Goal: Task Accomplishment & Management: Complete application form

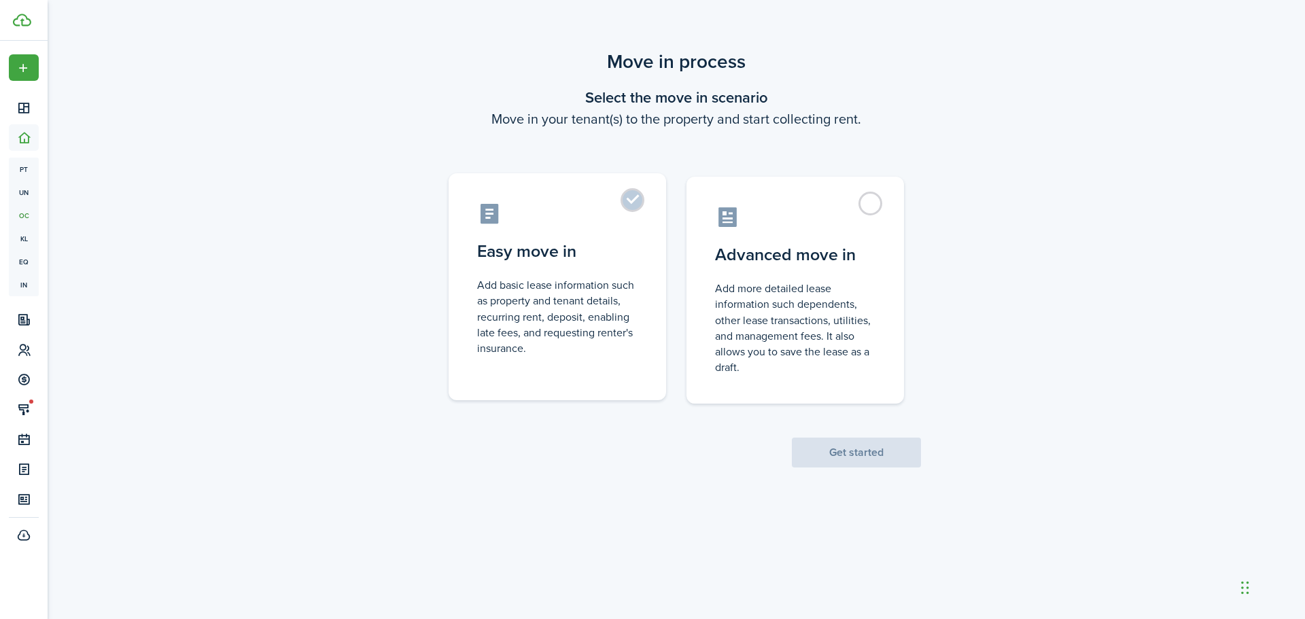
click at [631, 206] on label "Easy move in Add basic lease information such as property and tenant details, r…" at bounding box center [557, 286] width 217 height 227
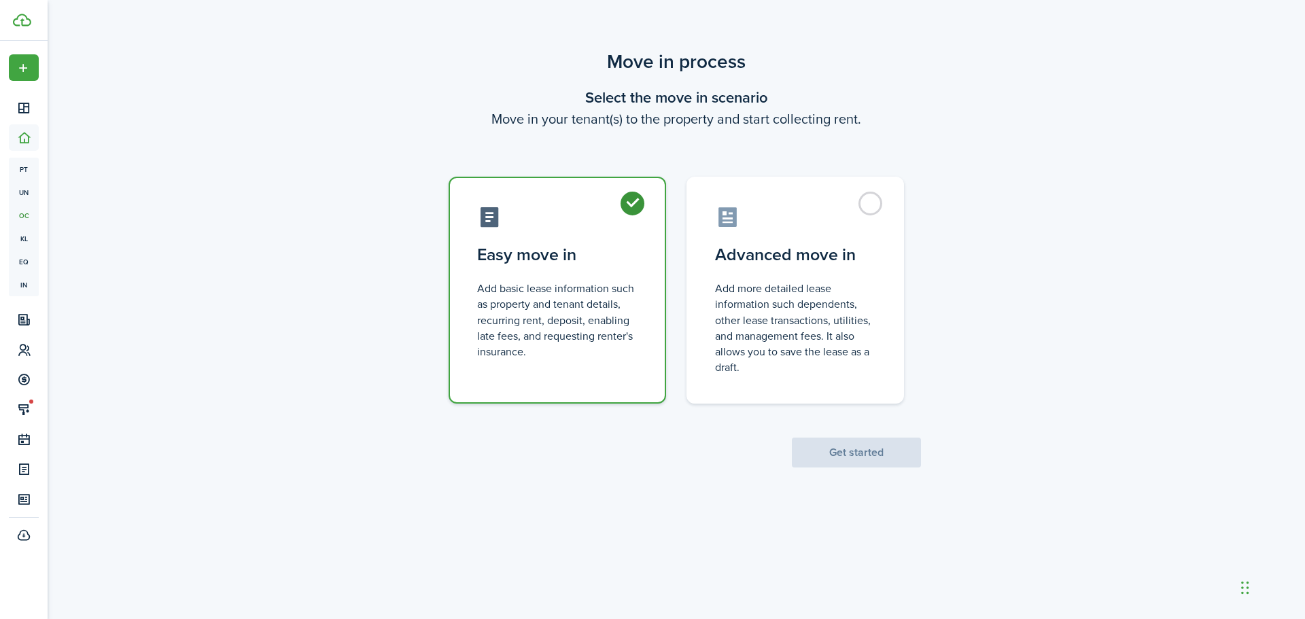
radio input "true"
click at [834, 457] on button "Get started" at bounding box center [856, 453] width 129 height 30
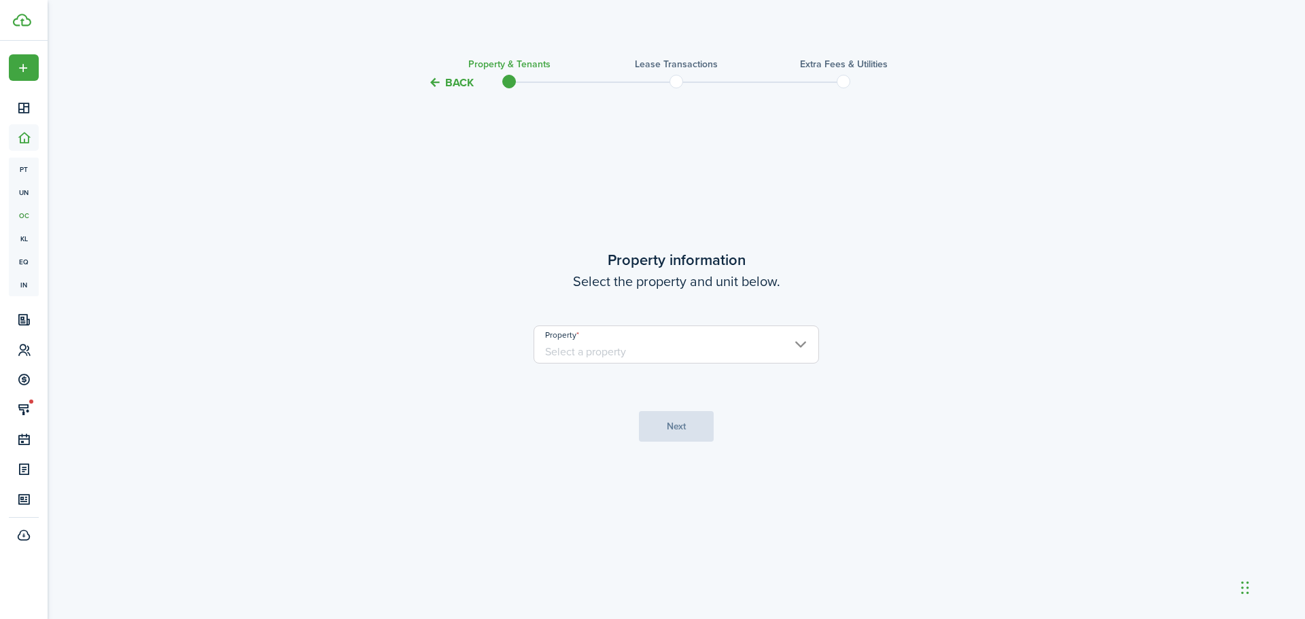
click at [674, 345] on input "Property" at bounding box center [675, 345] width 285 height 38
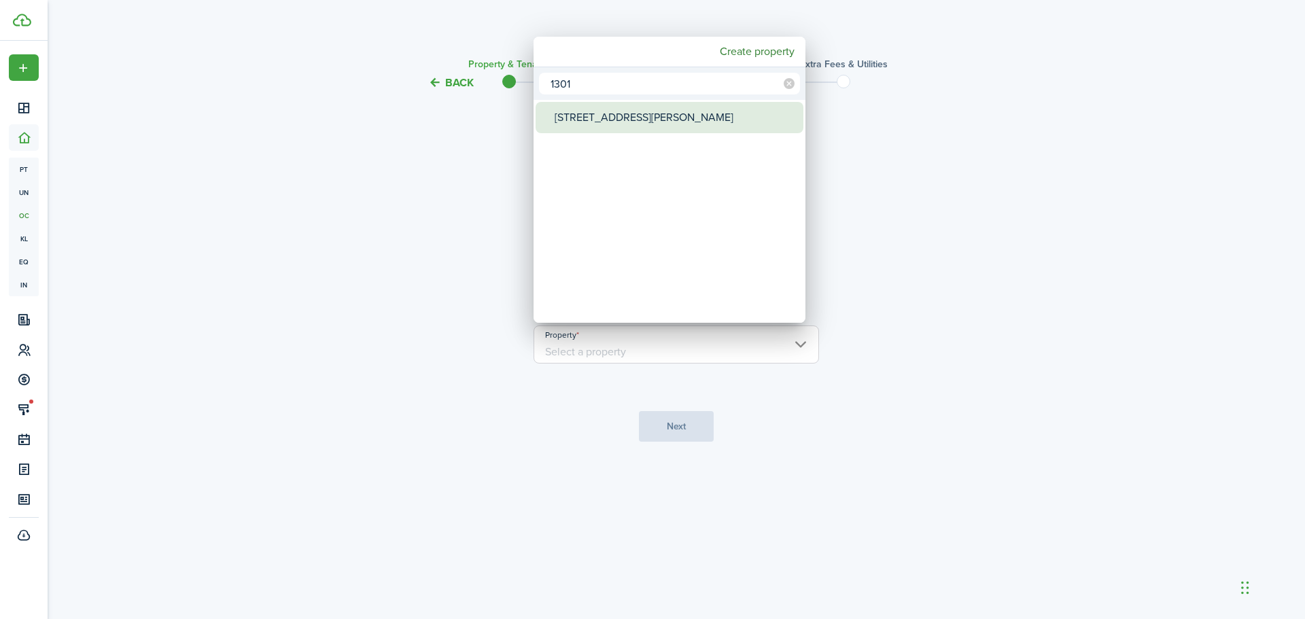
type input "1301"
click at [561, 123] on div "[STREET_ADDRESS][PERSON_NAME]" at bounding box center [675, 117] width 241 height 31
type input "[STREET_ADDRESS][PERSON_NAME]"
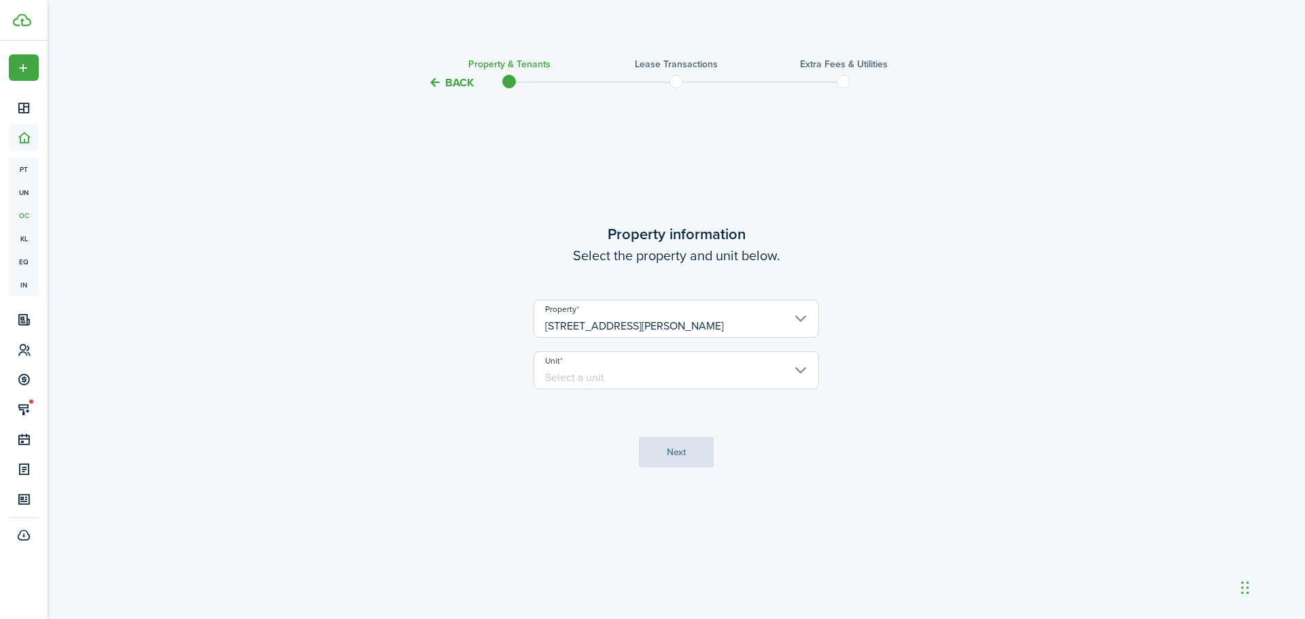
click at [614, 382] on input "Unit" at bounding box center [675, 370] width 285 height 38
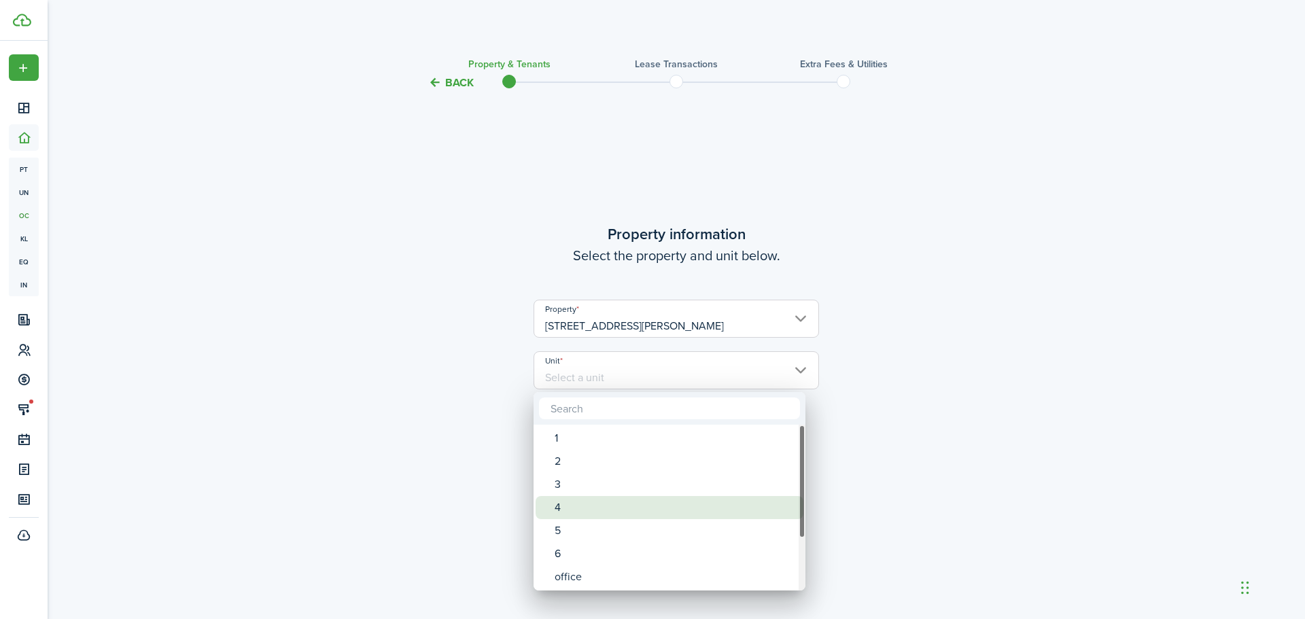
click at [557, 511] on div "4" at bounding box center [675, 507] width 241 height 23
type input "4"
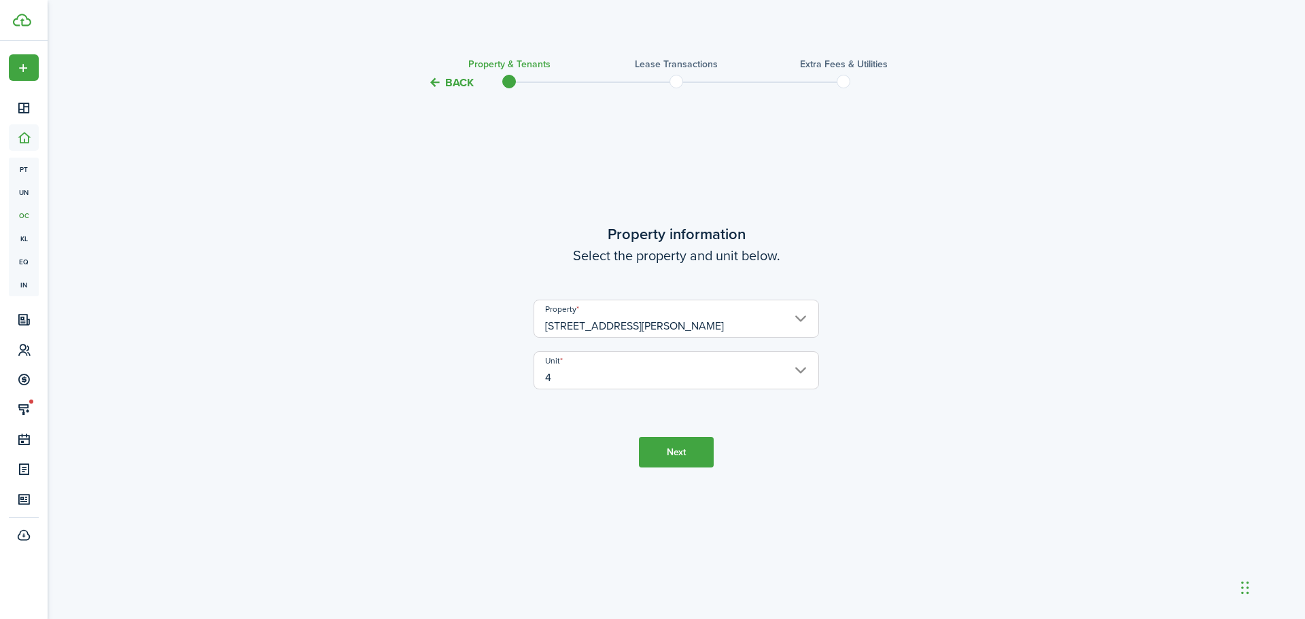
click at [692, 453] on button "Next" at bounding box center [676, 452] width 75 height 31
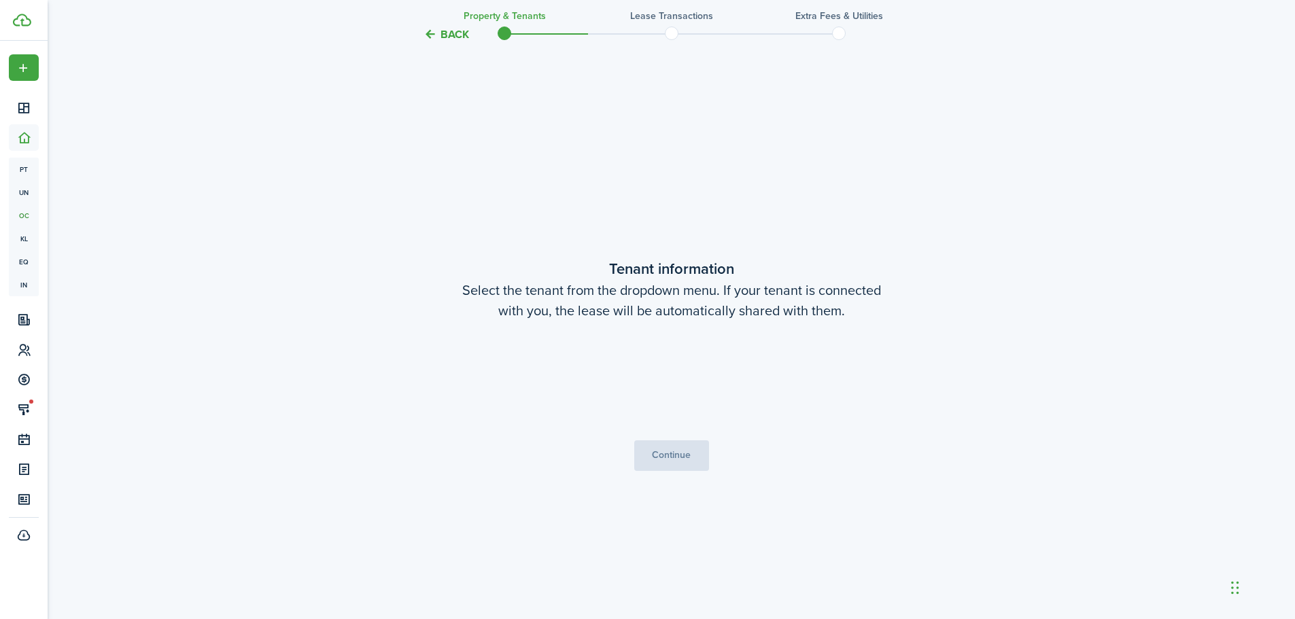
scroll to position [528, 0]
click at [692, 453] on button "Continue" at bounding box center [671, 455] width 75 height 31
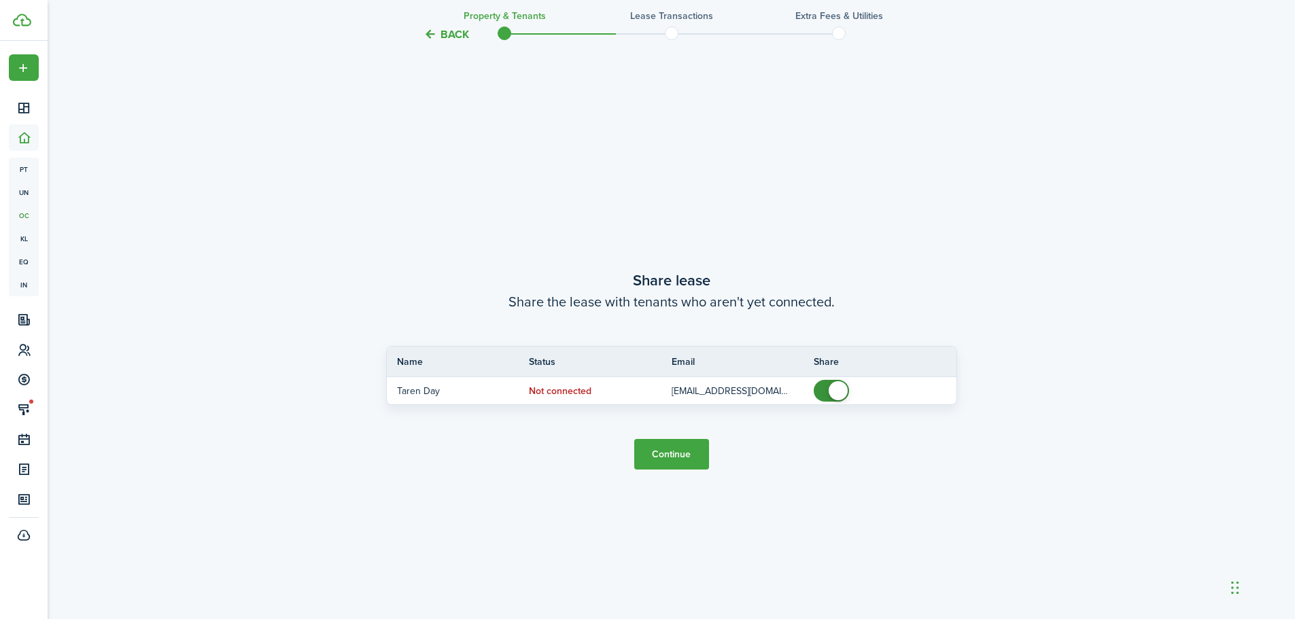
scroll to position [1147, 0]
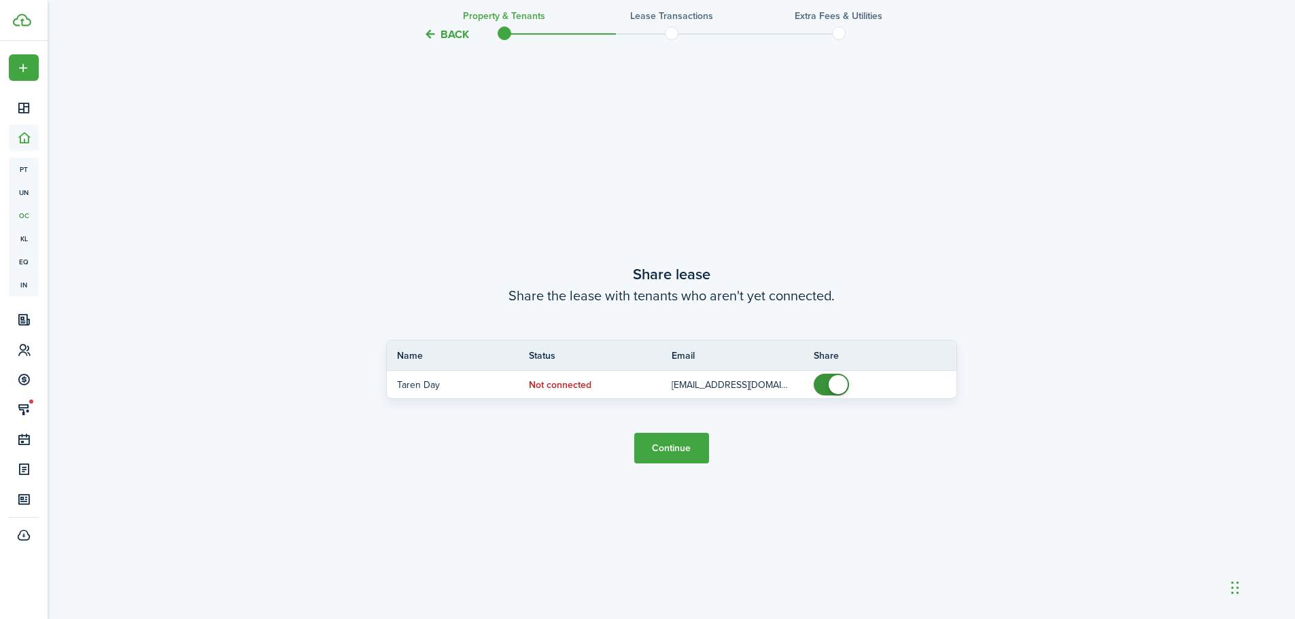
click at [682, 451] on button "Continue" at bounding box center [671, 448] width 75 height 31
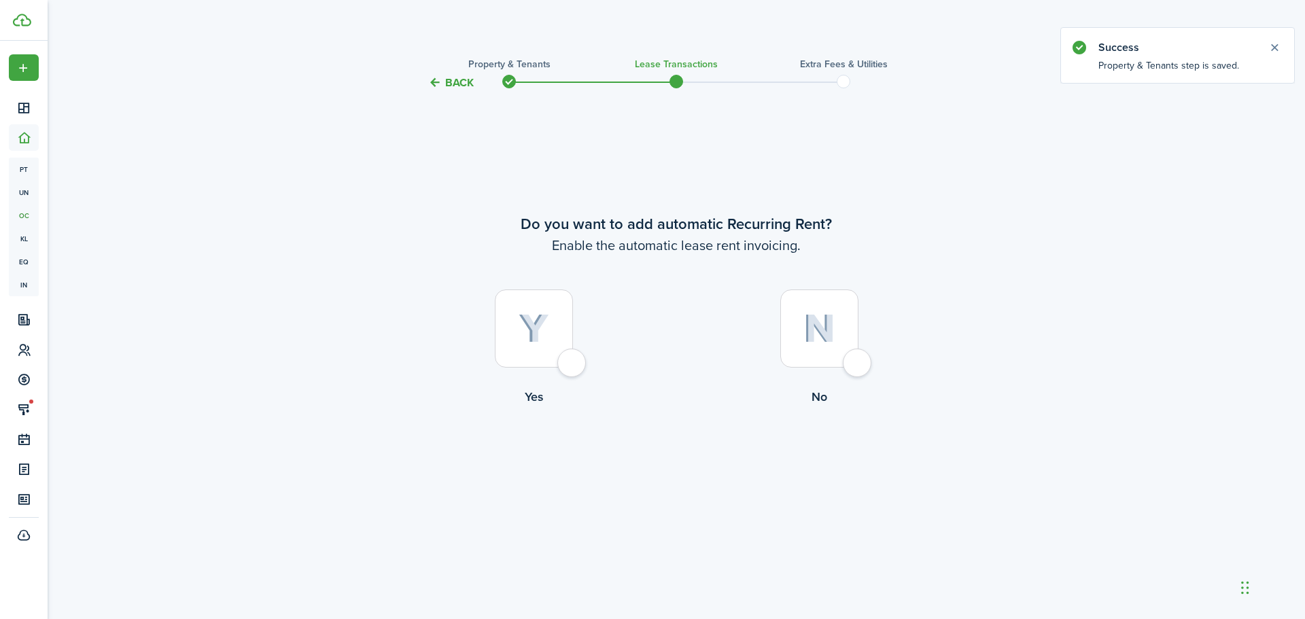
click at [573, 368] on div at bounding box center [534, 328] width 78 height 78
radio input "true"
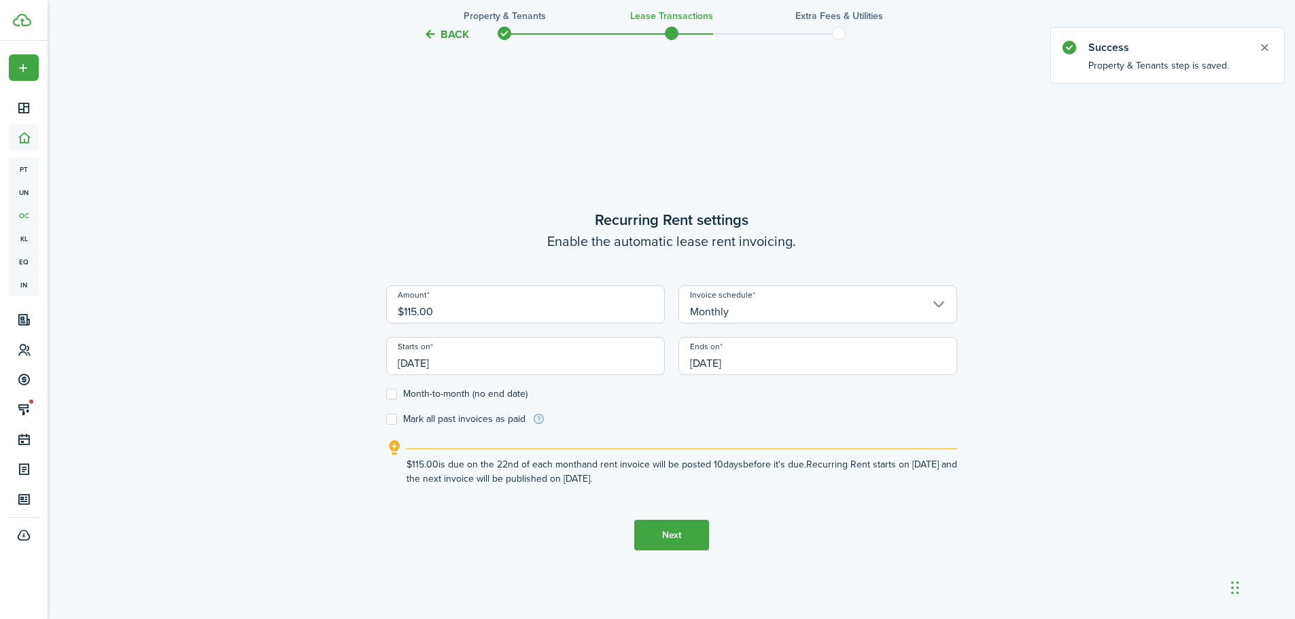
scroll to position [528, 0]
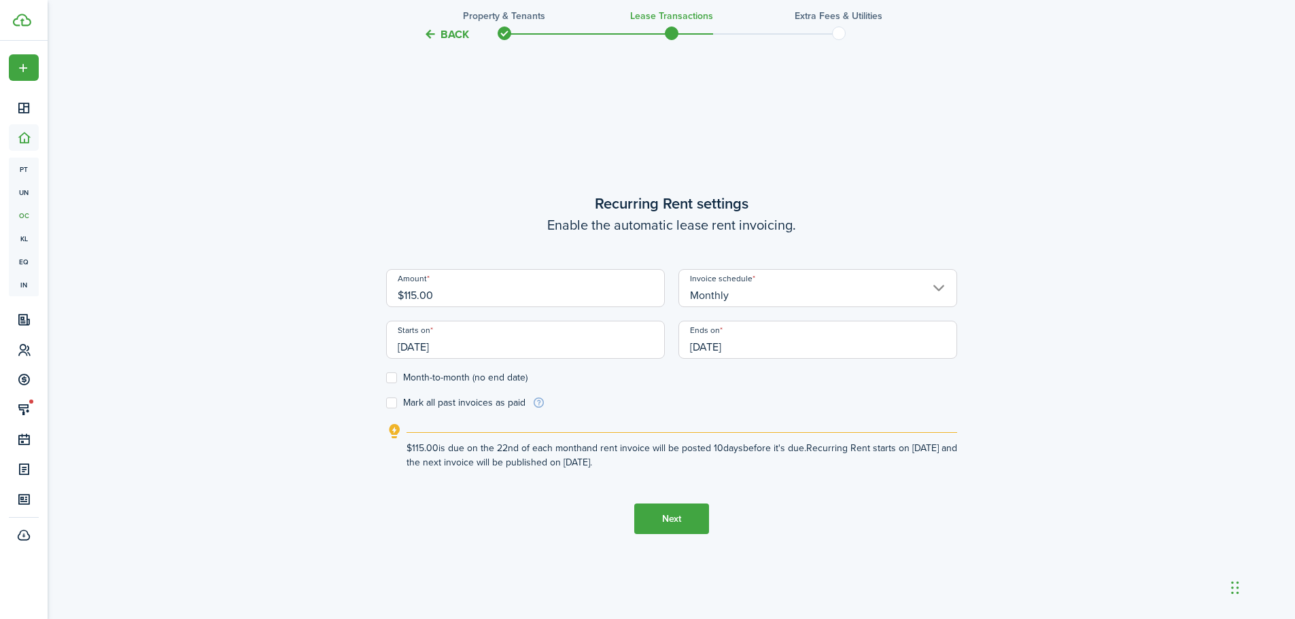
click at [520, 328] on input "[DATE]" at bounding box center [525, 340] width 279 height 38
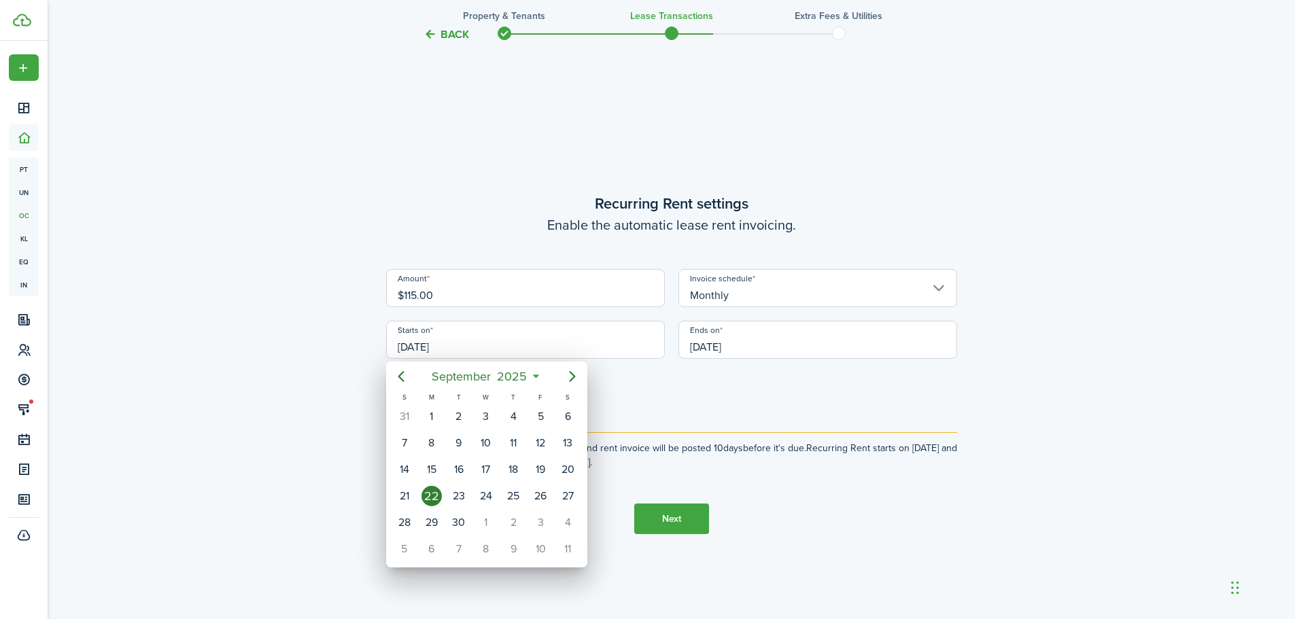
click at [457, 297] on div at bounding box center [647, 309] width 1512 height 837
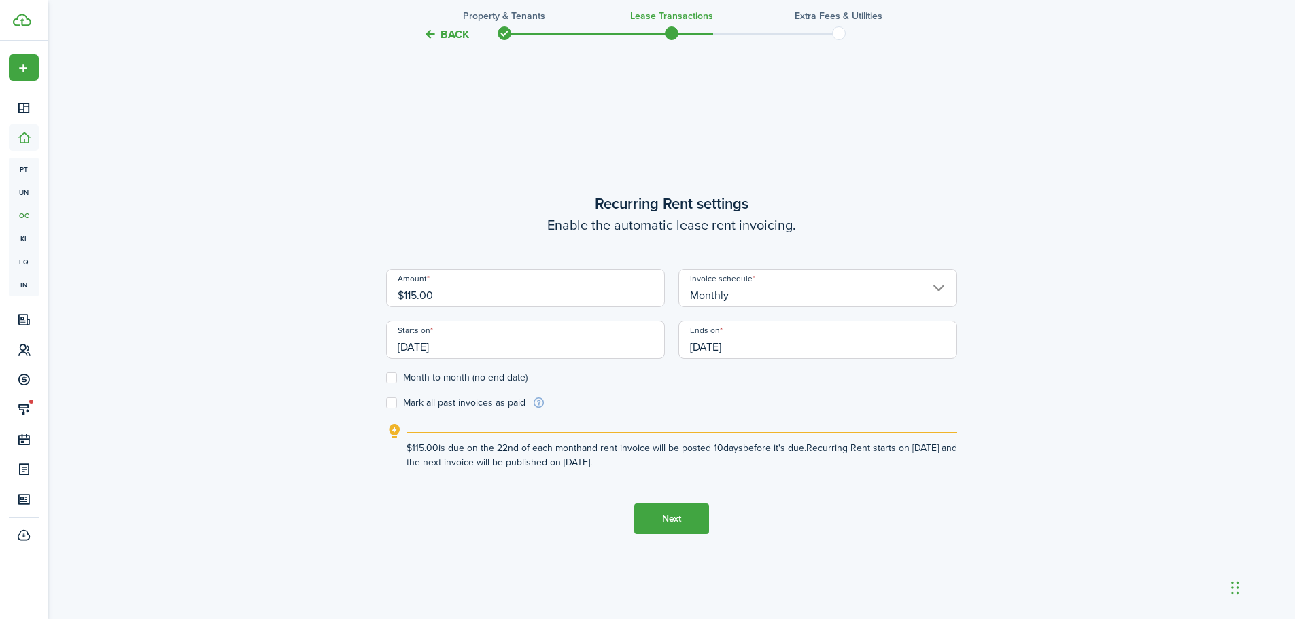
click at [455, 297] on input "$115.00" at bounding box center [525, 288] width 279 height 38
click at [728, 294] on input "Monthly" at bounding box center [817, 288] width 279 height 38
type input "$155.00"
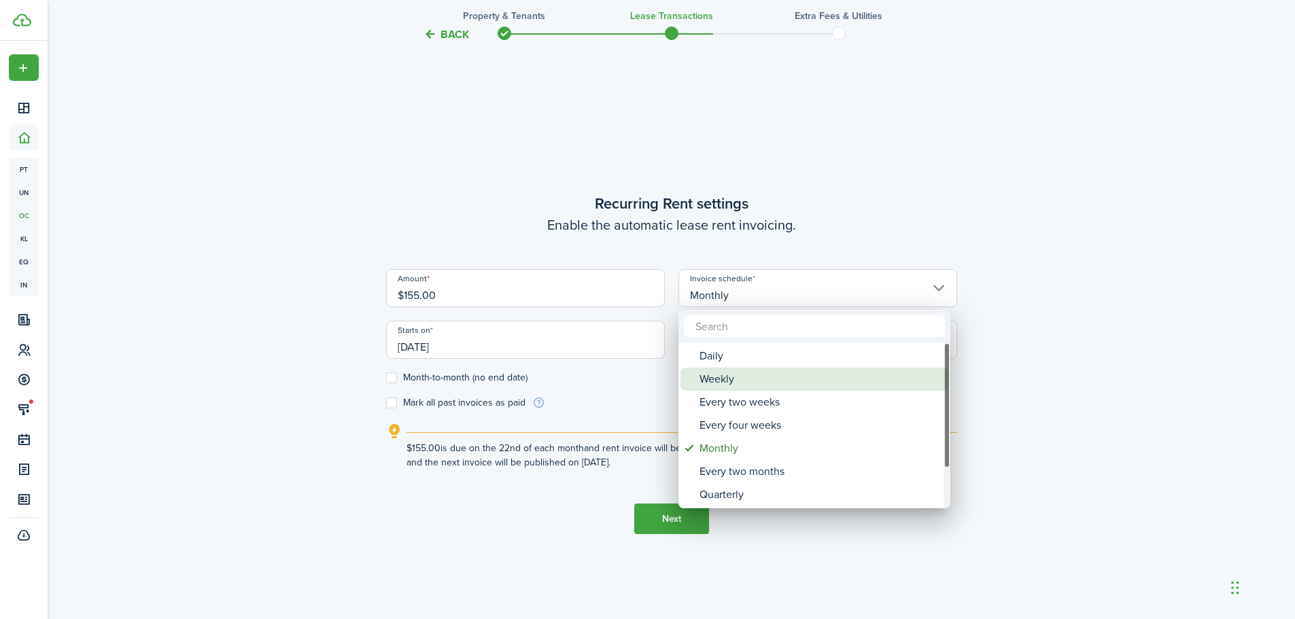
click at [724, 374] on div "Weekly" at bounding box center [819, 379] width 241 height 23
type input "Weekly"
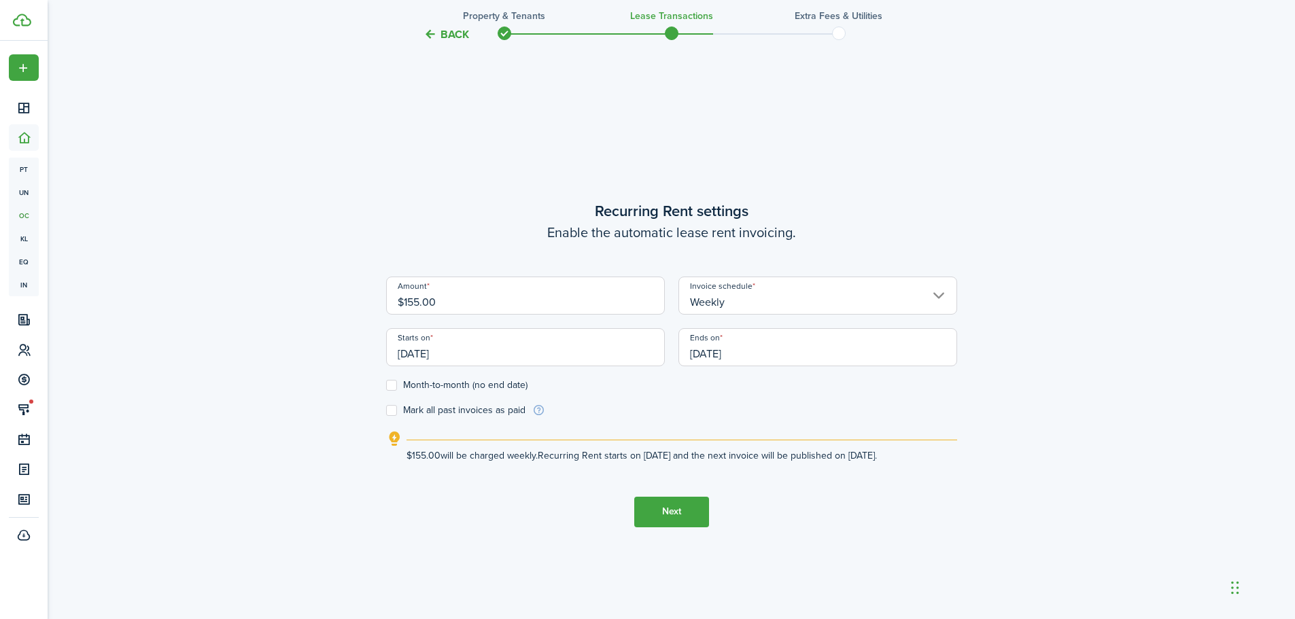
click at [542, 350] on input "[DATE]" at bounding box center [525, 347] width 279 height 38
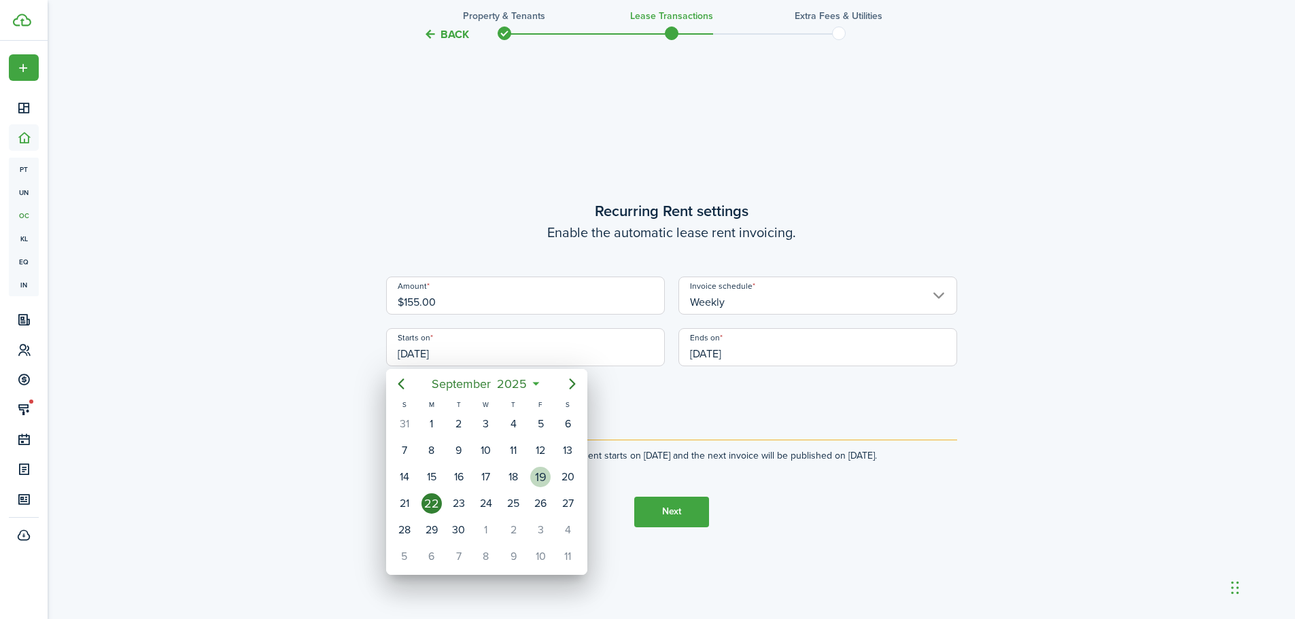
click at [544, 477] on div "19" at bounding box center [540, 477] width 20 height 20
type input "[DATE]"
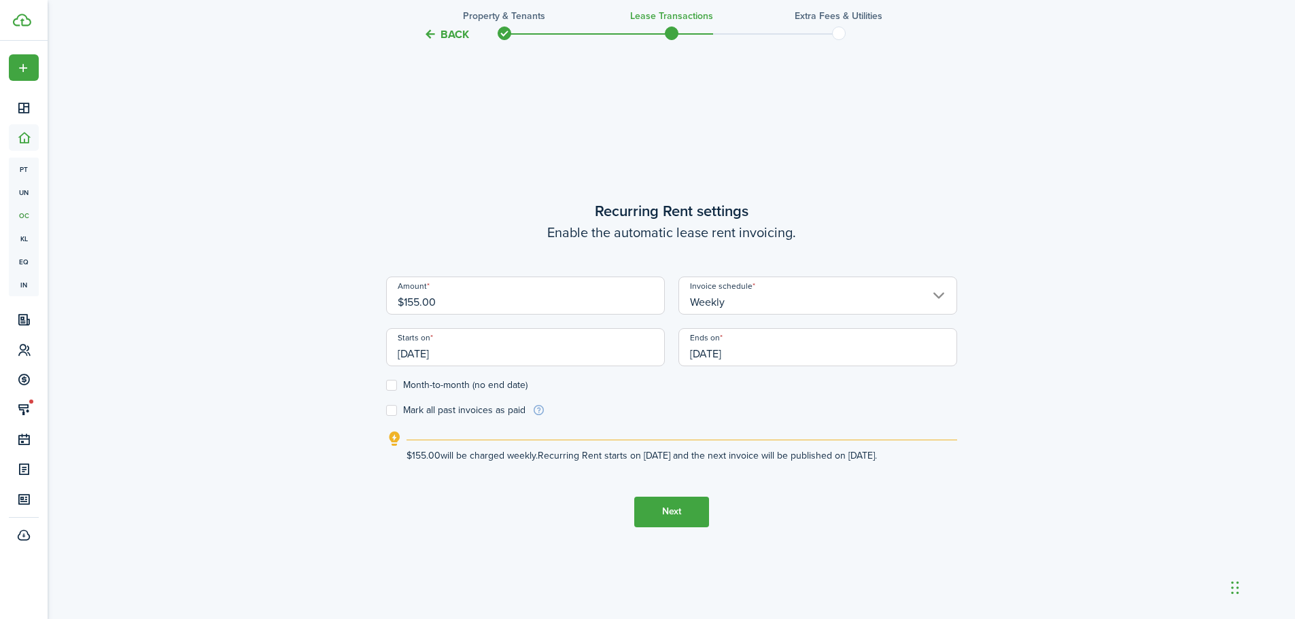
click at [393, 387] on label "Month-to-month (no end date)" at bounding box center [456, 385] width 141 height 11
click at [386, 385] on input "Month-to-month (no end date)" at bounding box center [385, 385] width 1 height 1
checkbox input "true"
click at [668, 510] on button "Next" at bounding box center [671, 512] width 75 height 31
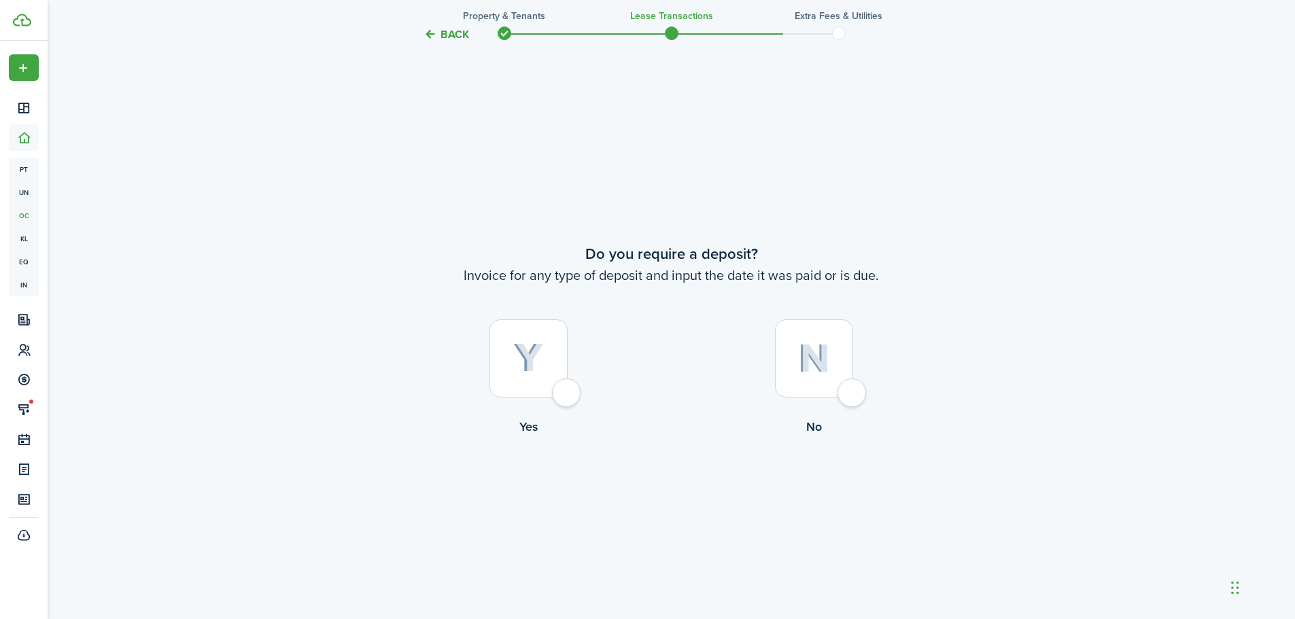
scroll to position [1147, 0]
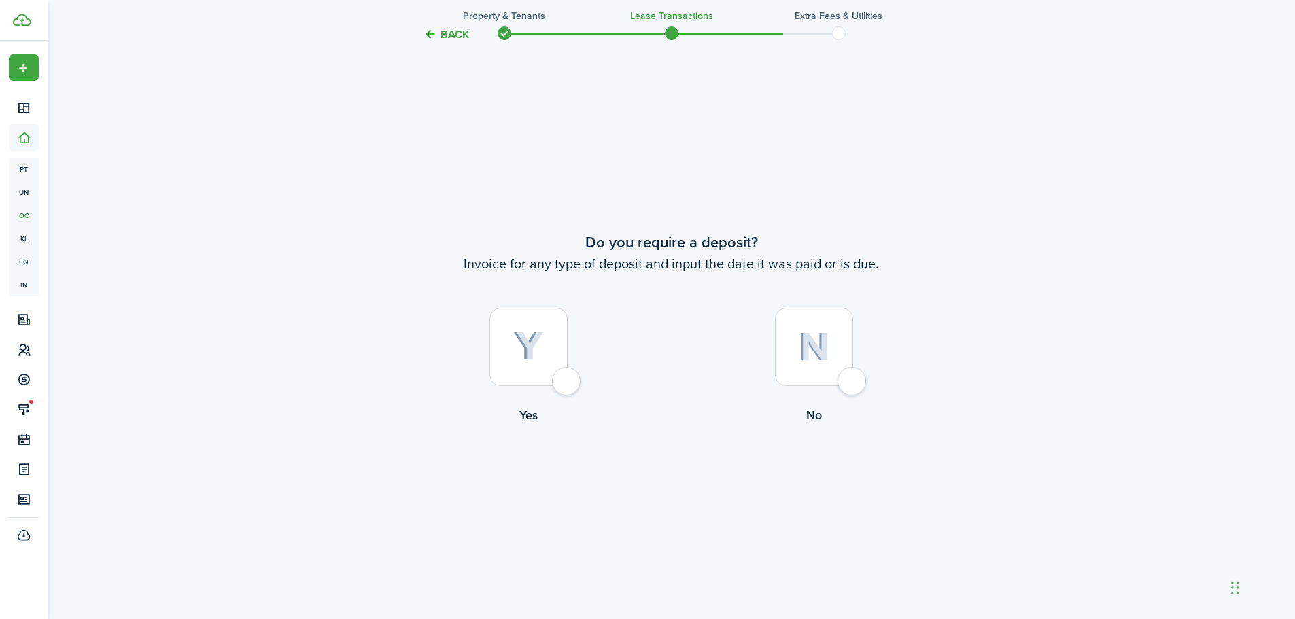
click at [561, 381] on div at bounding box center [528, 347] width 78 height 78
radio input "true"
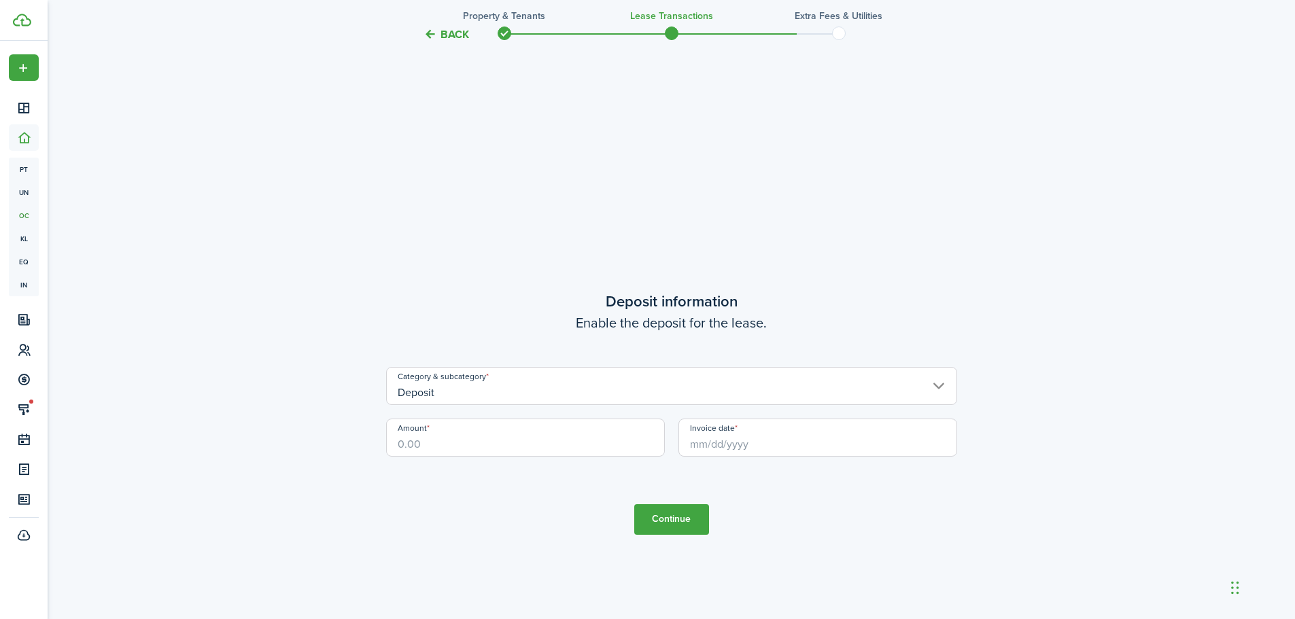
scroll to position [1766, 0]
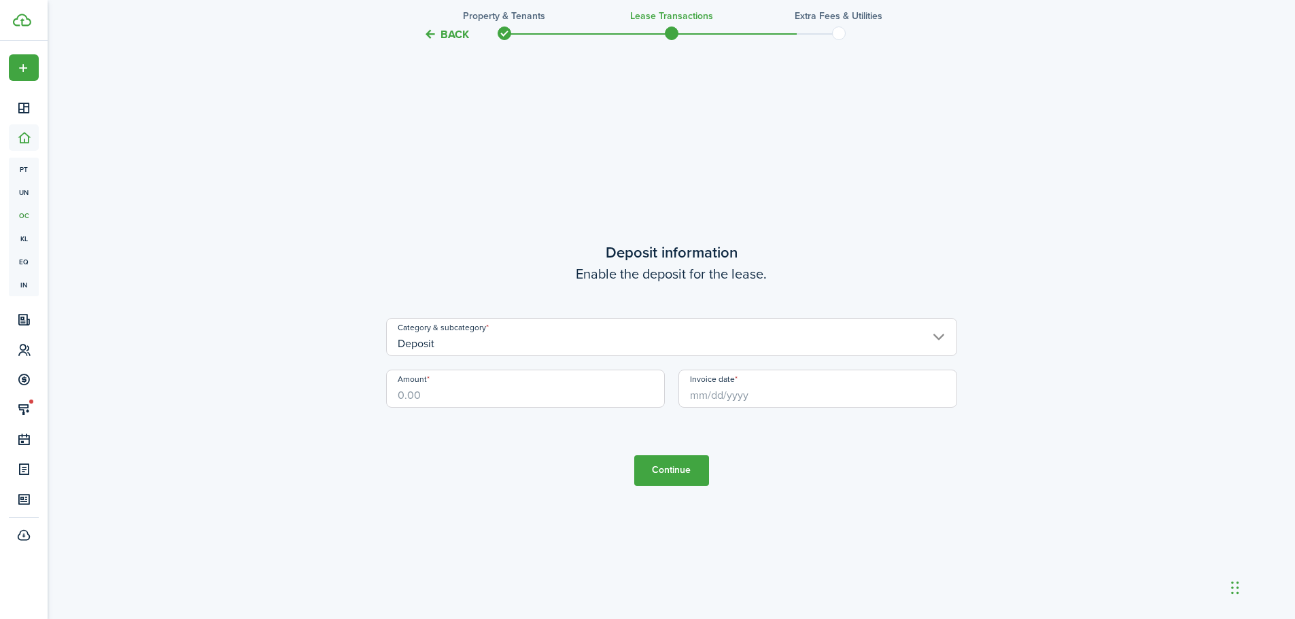
click at [533, 342] on input "Deposit" at bounding box center [671, 337] width 571 height 38
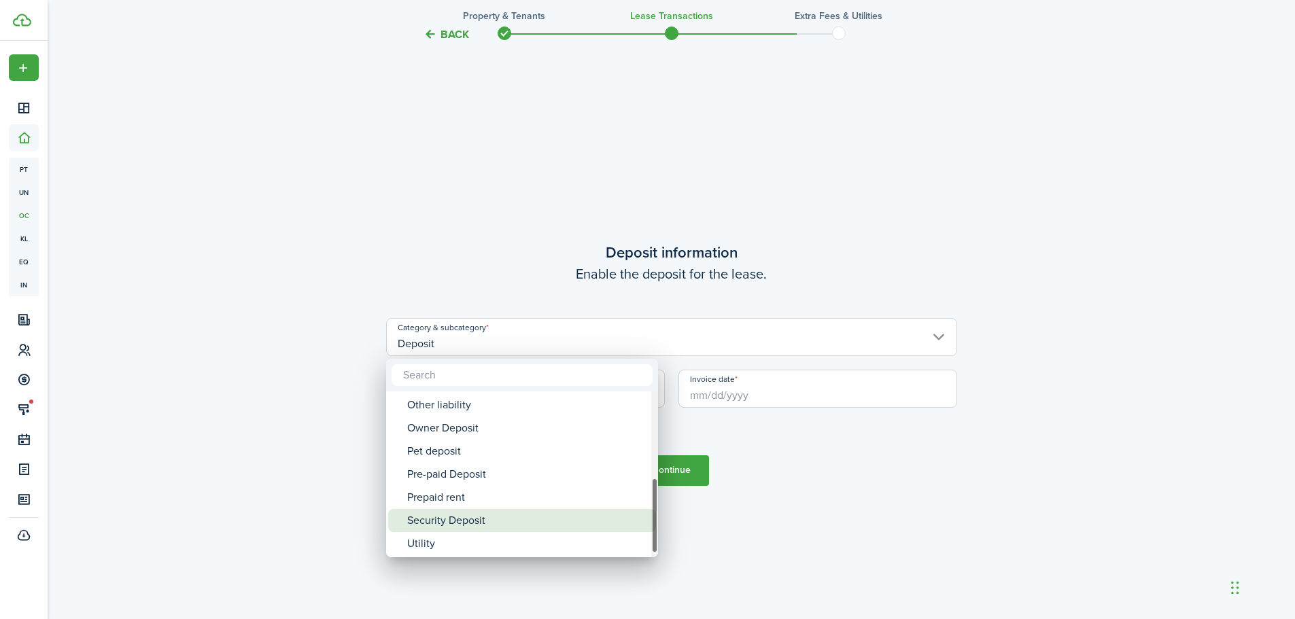
click at [449, 519] on div "Security Deposit" at bounding box center [527, 520] width 241 height 23
type input "Deposit / Security Deposit"
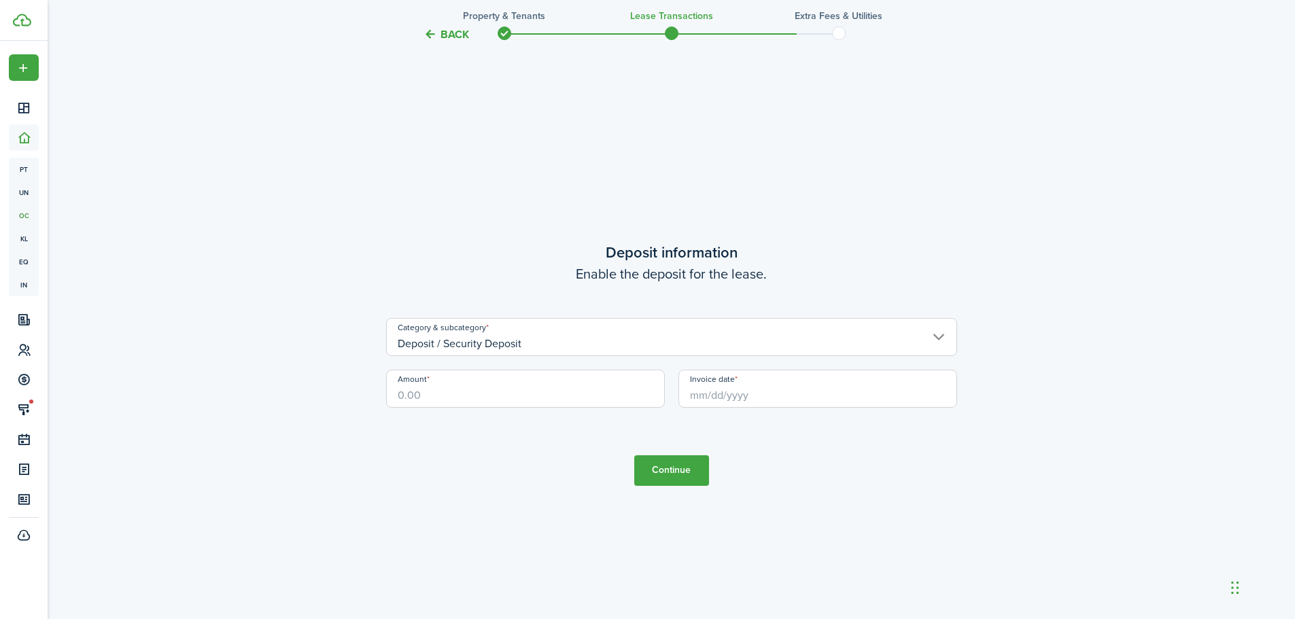
click at [446, 390] on input "Amount" at bounding box center [525, 389] width 279 height 38
click at [750, 398] on input "Invoice date" at bounding box center [817, 389] width 279 height 38
type input "$600.00"
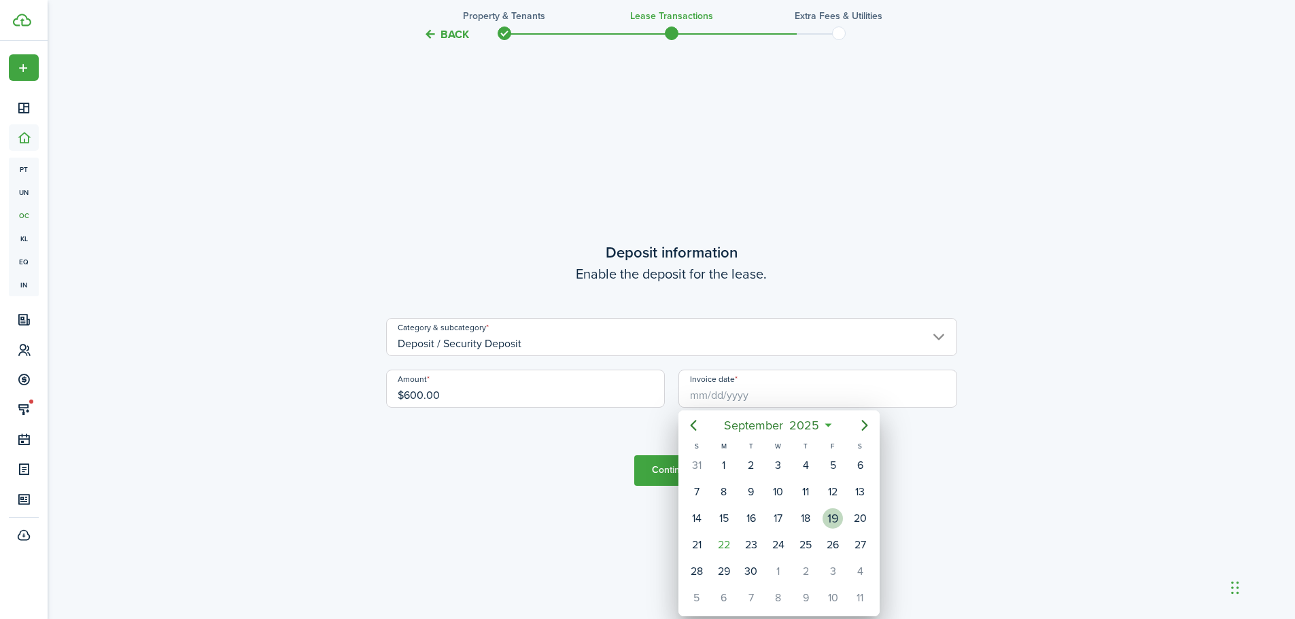
click at [835, 516] on div "19" at bounding box center [832, 518] width 20 height 20
type input "[DATE]"
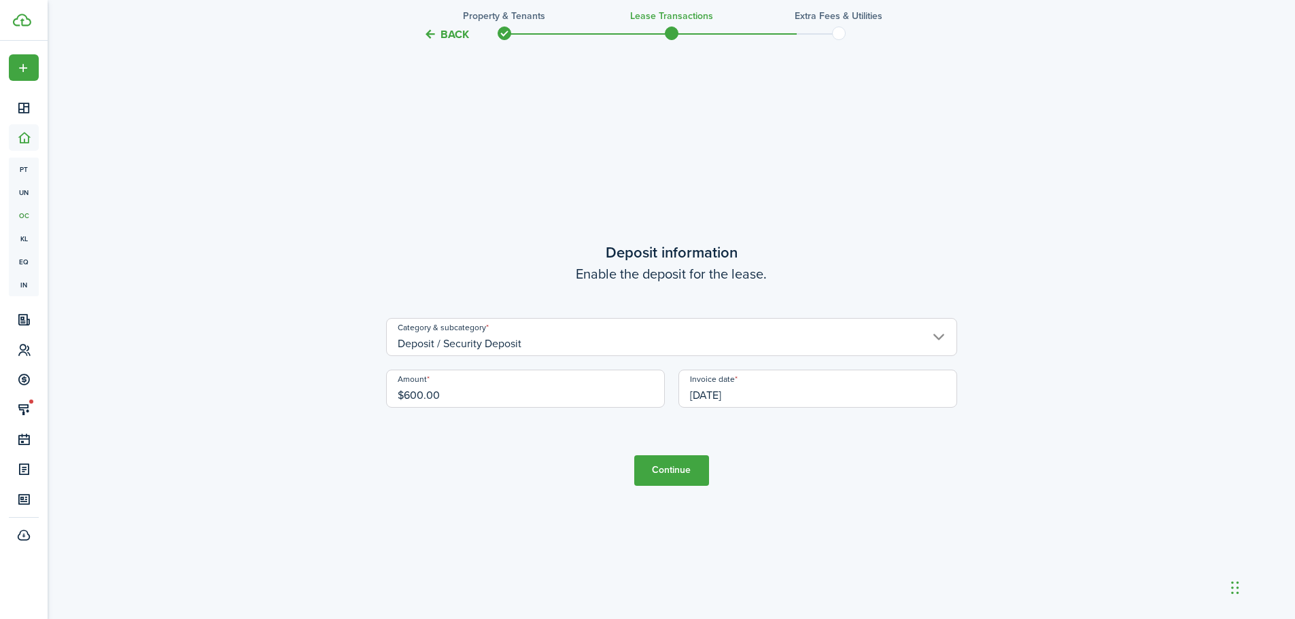
click at [683, 463] on button "Continue" at bounding box center [671, 470] width 75 height 31
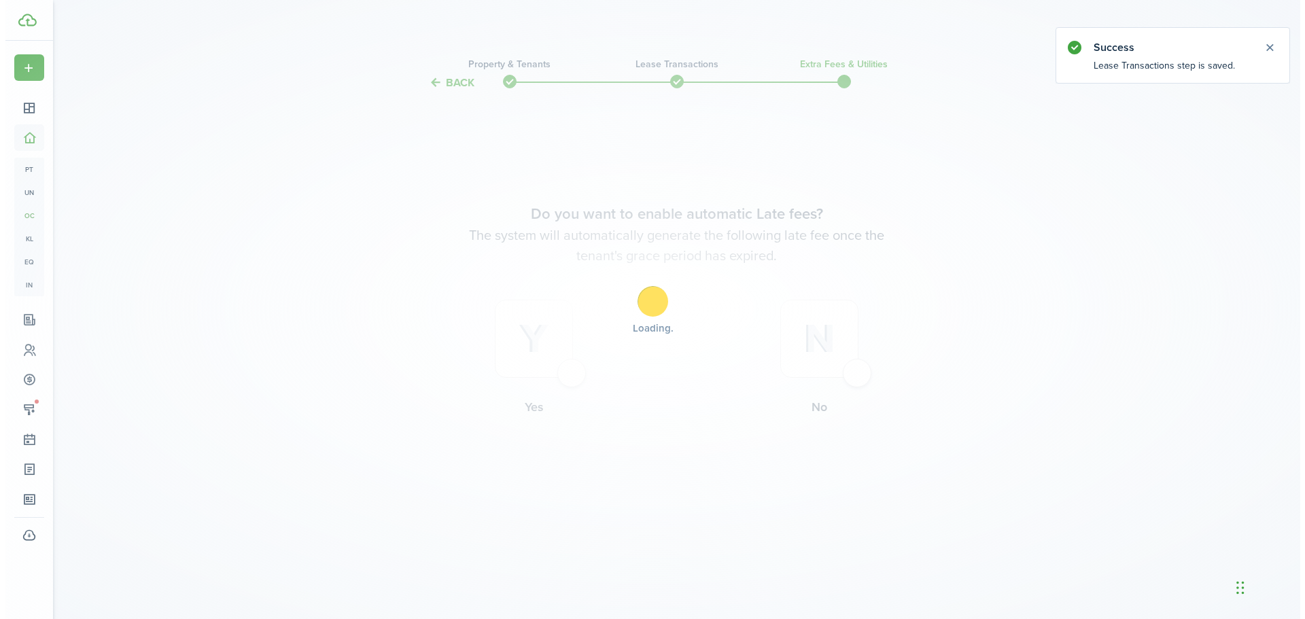
scroll to position [0, 0]
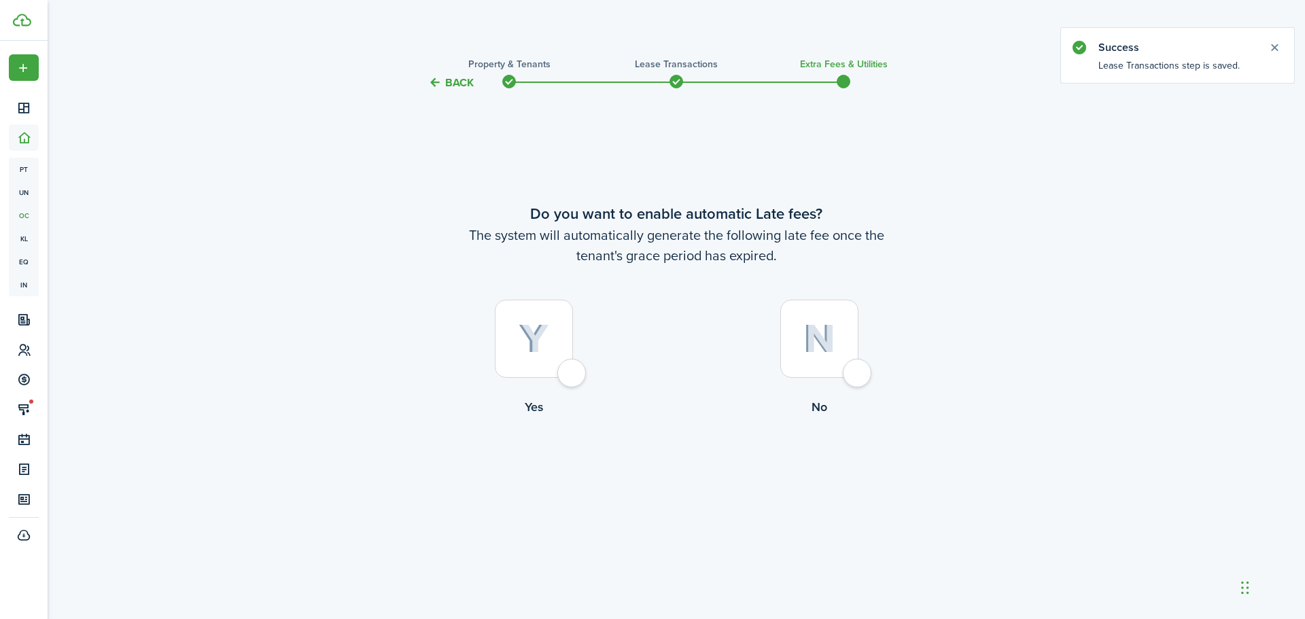
click at [573, 367] on div at bounding box center [534, 339] width 78 height 78
radio input "true"
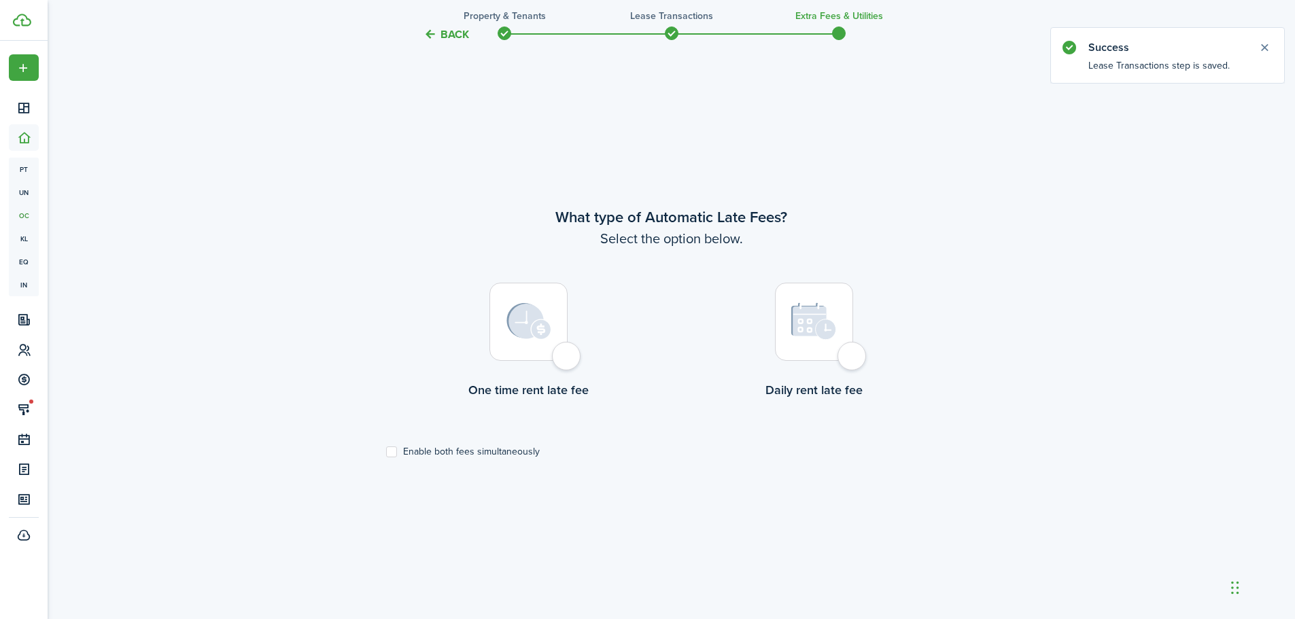
scroll to position [528, 0]
click at [567, 353] on div at bounding box center [528, 321] width 78 height 78
radio input "true"
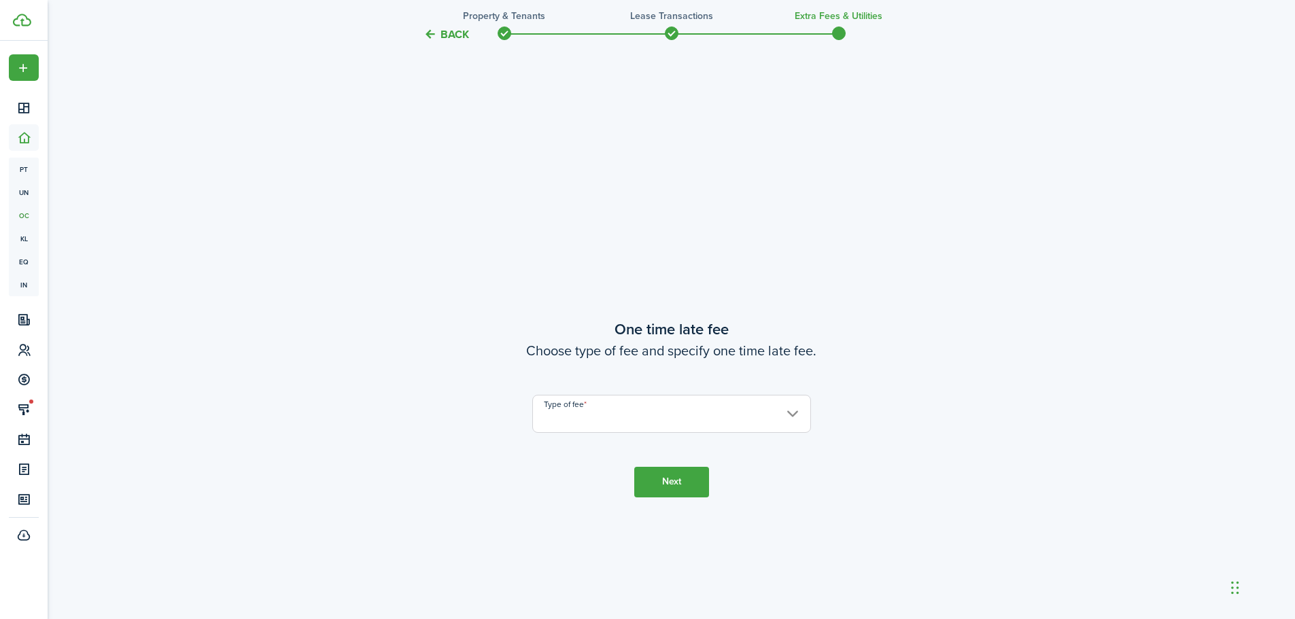
scroll to position [1147, 0]
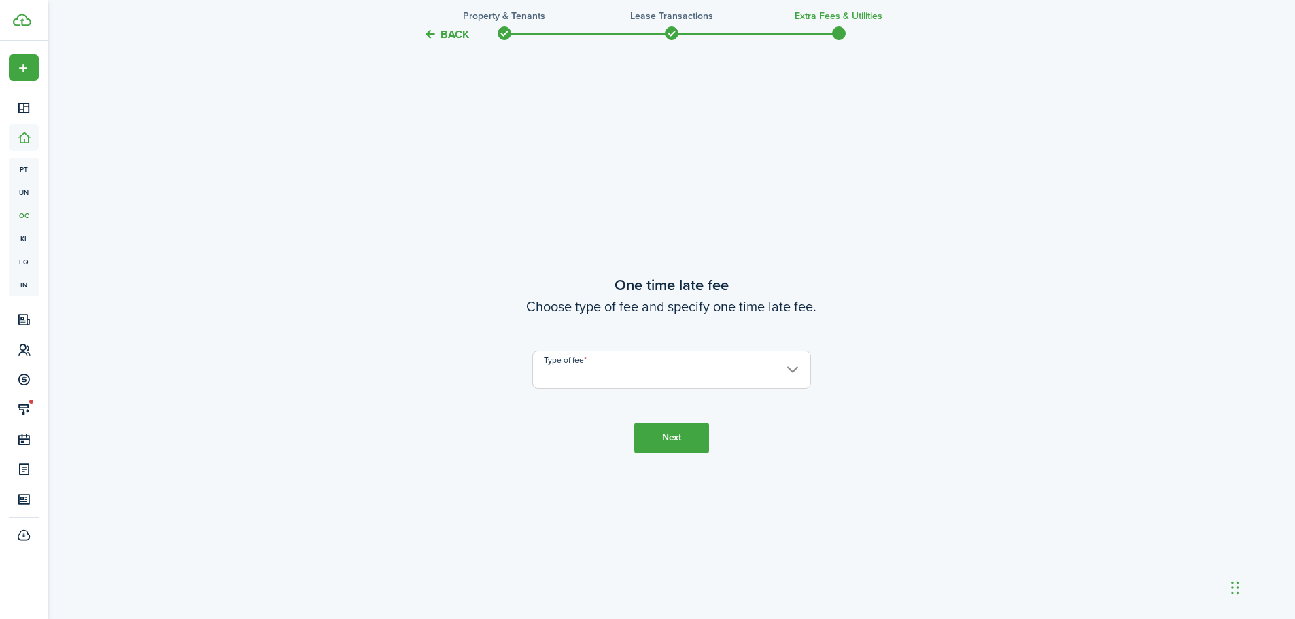
click at [580, 374] on input "Type of fee" at bounding box center [671, 370] width 279 height 38
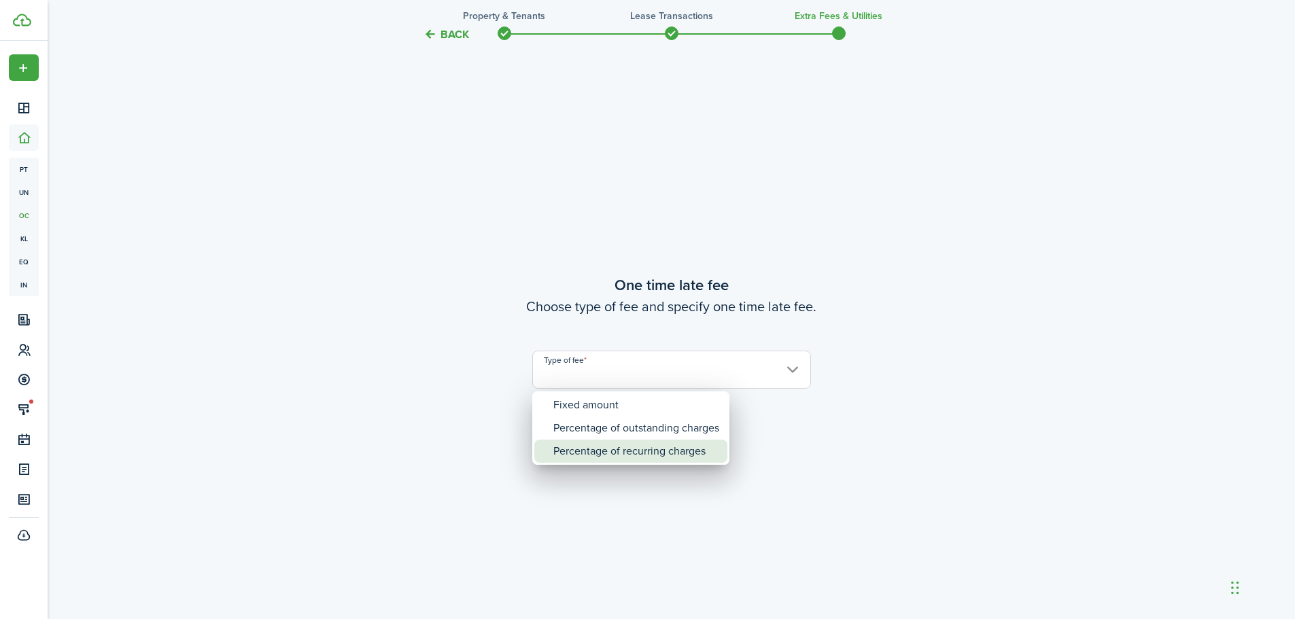
click at [612, 453] on div "Percentage of recurring charges" at bounding box center [636, 451] width 166 height 23
type input "Percentage of recurring charges"
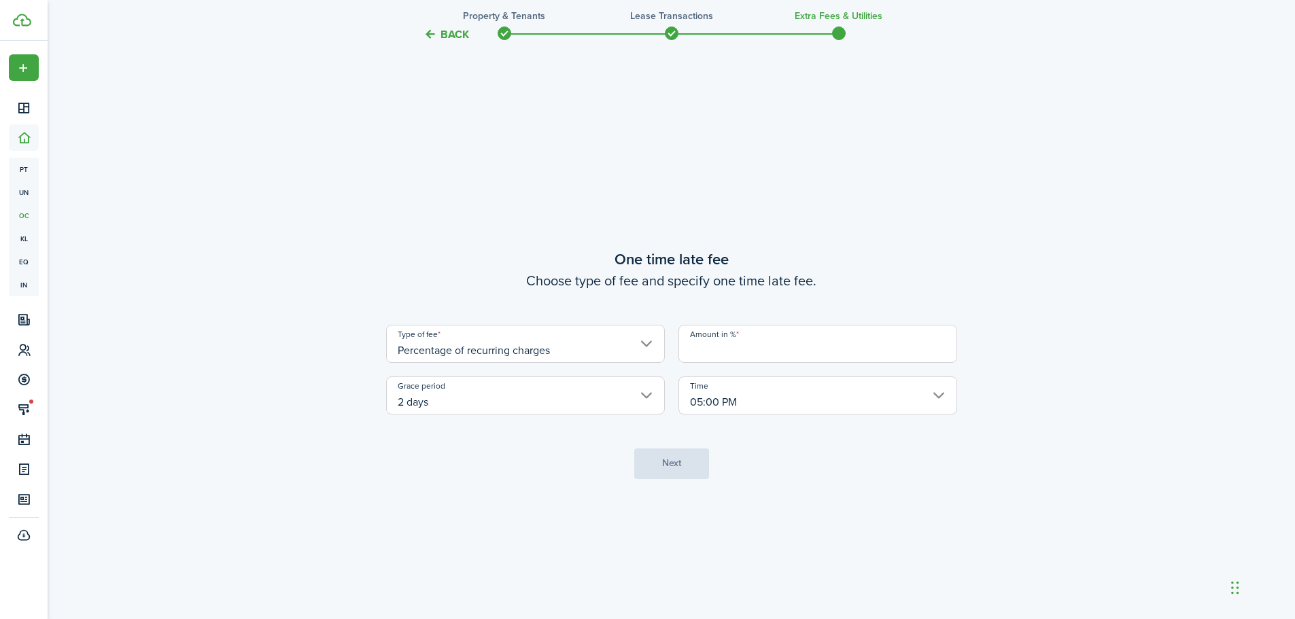
click at [712, 355] on input "Amount in %" at bounding box center [817, 344] width 279 height 38
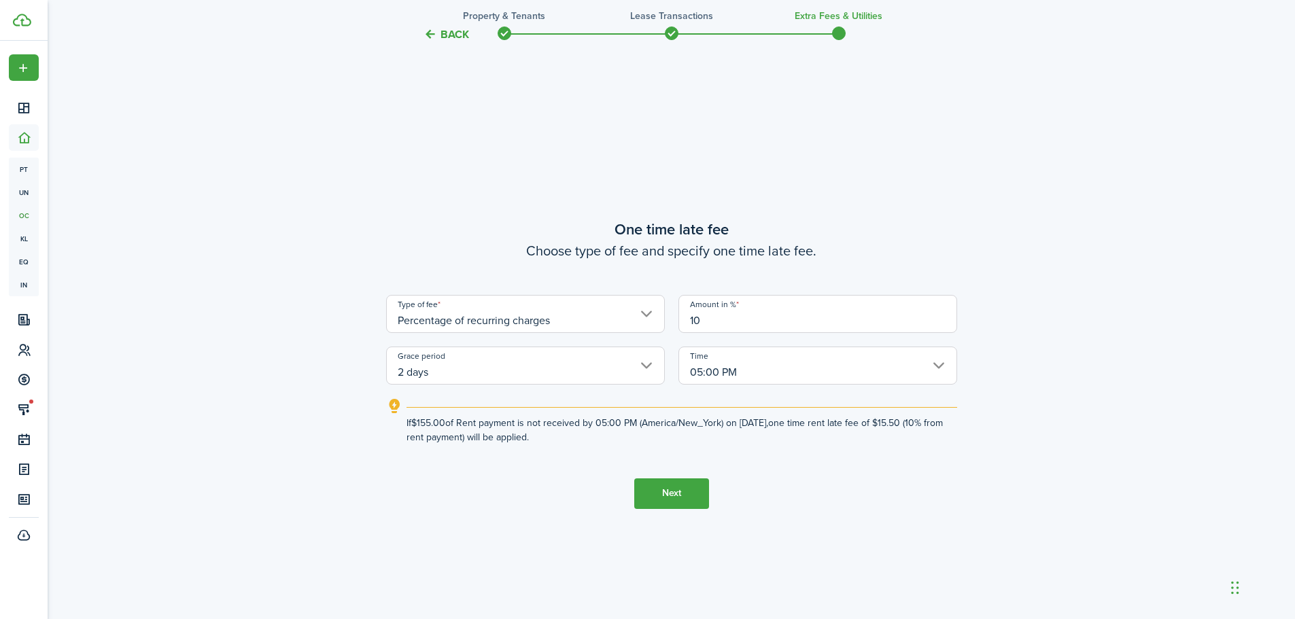
click at [794, 370] on input "05:00 PM" at bounding box center [817, 366] width 279 height 38
type input "10"
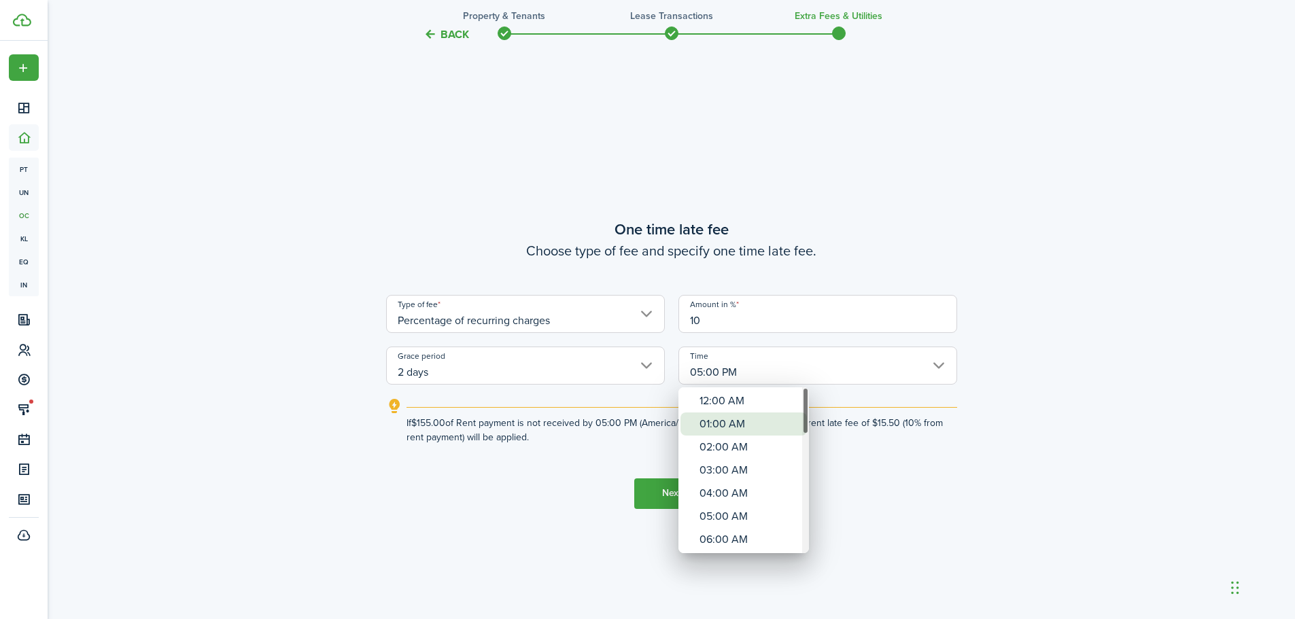
click at [724, 425] on div "01:00 AM" at bounding box center [748, 423] width 99 height 23
type input "01:00 AM"
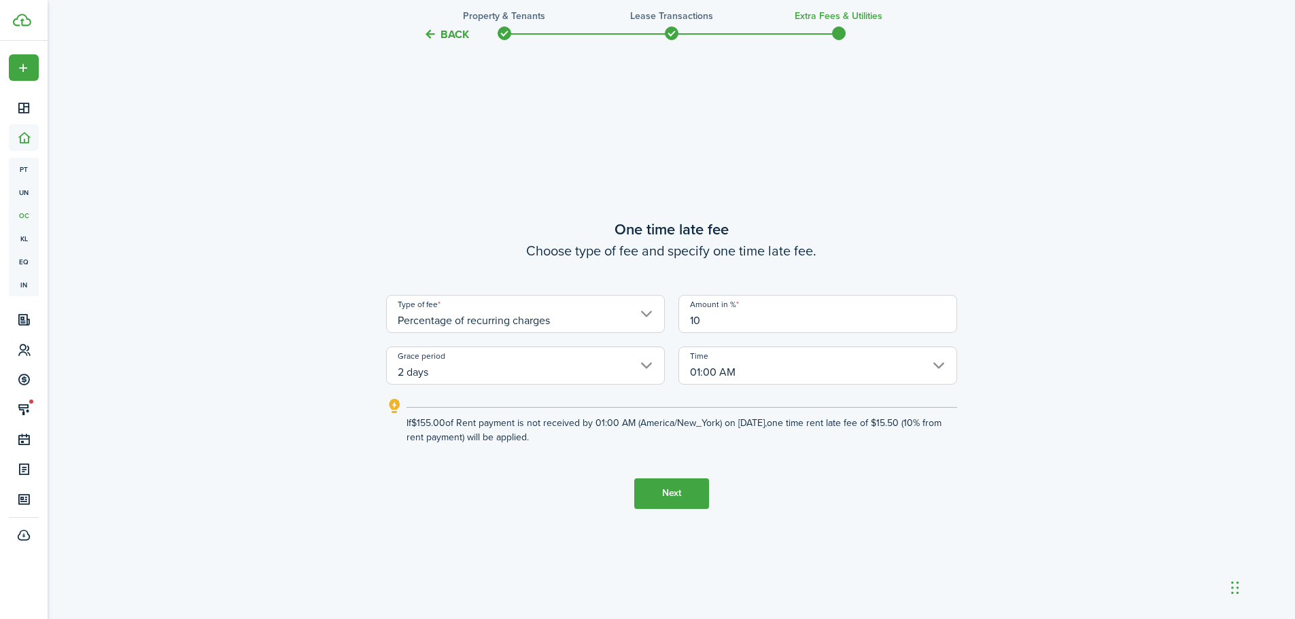
click at [659, 487] on button "Next" at bounding box center [671, 493] width 75 height 31
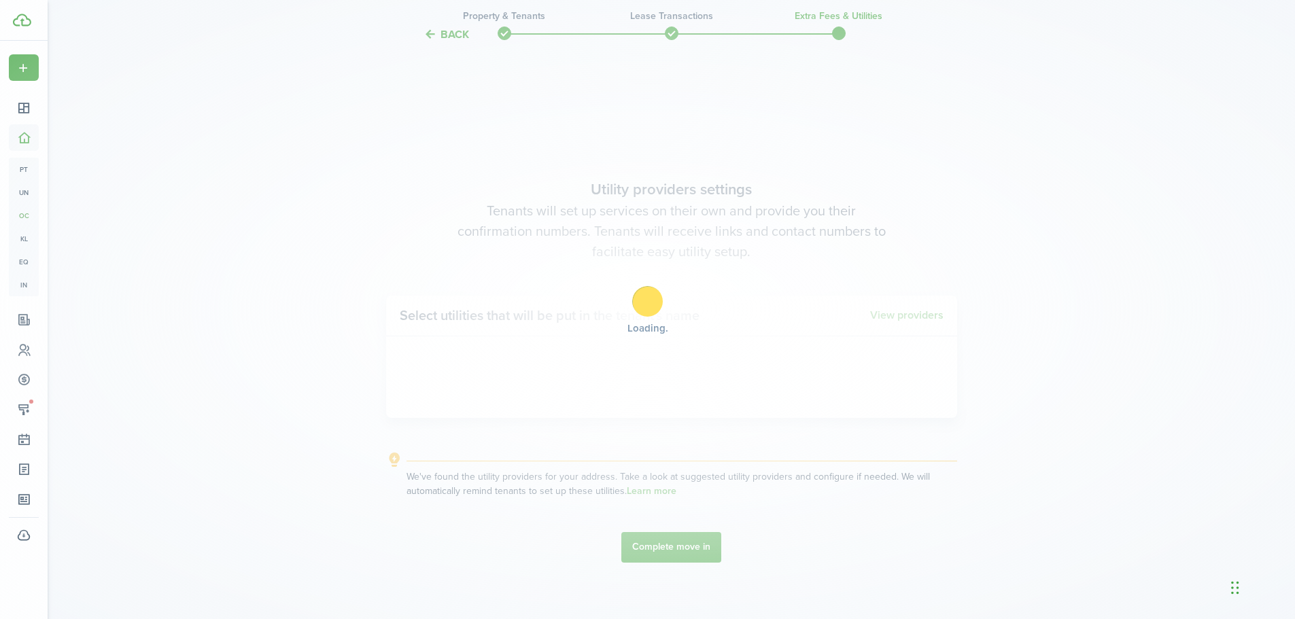
scroll to position [1766, 0]
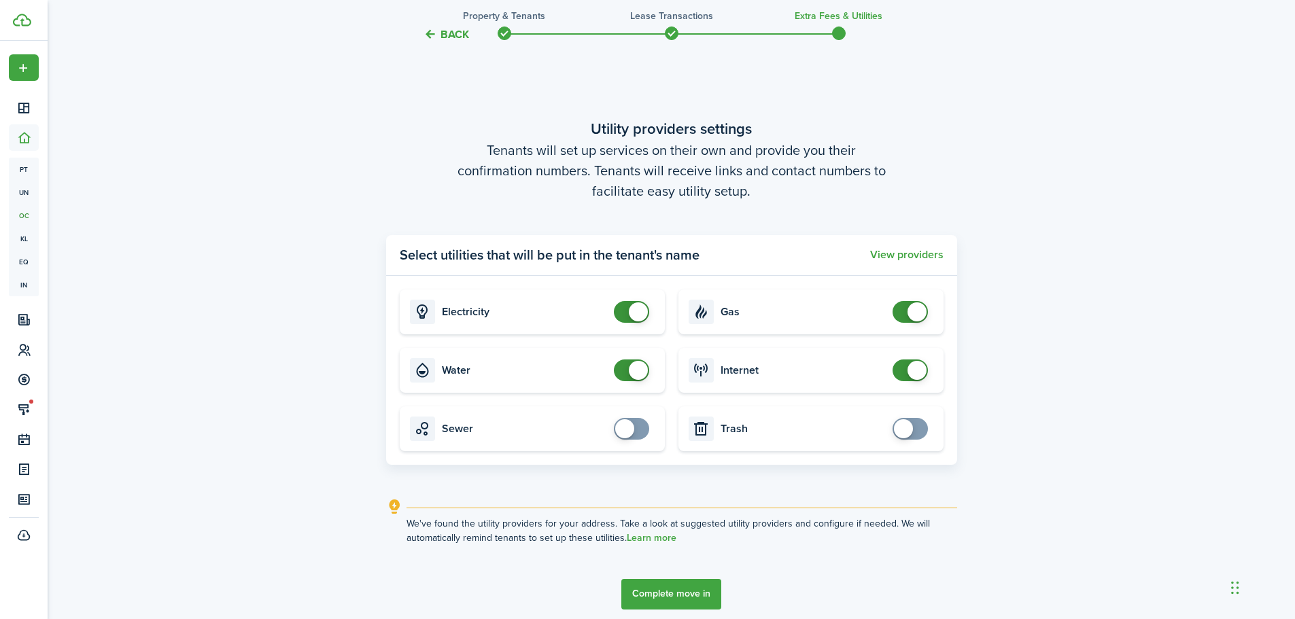
checkbox input "false"
click at [636, 315] on span at bounding box center [638, 311] width 19 height 19
checkbox input "false"
click at [631, 373] on span at bounding box center [638, 370] width 19 height 19
checkbox input "false"
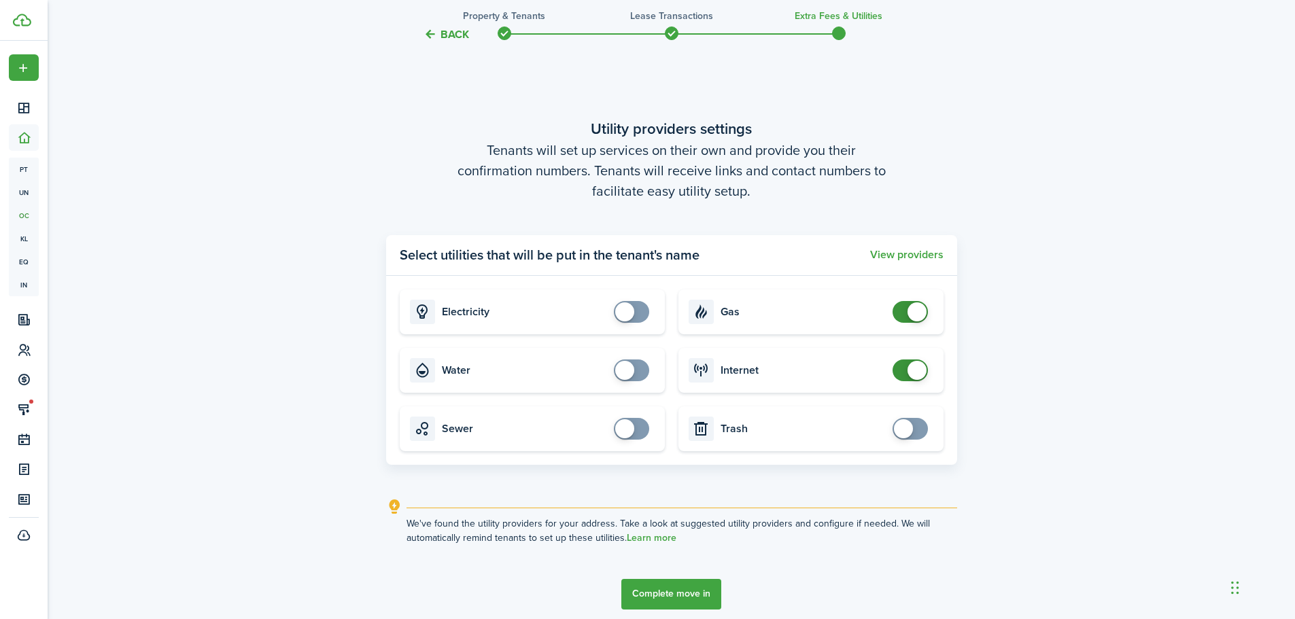
click at [913, 309] on span at bounding box center [916, 311] width 19 height 19
checkbox input "false"
click at [914, 368] on span at bounding box center [916, 370] width 19 height 19
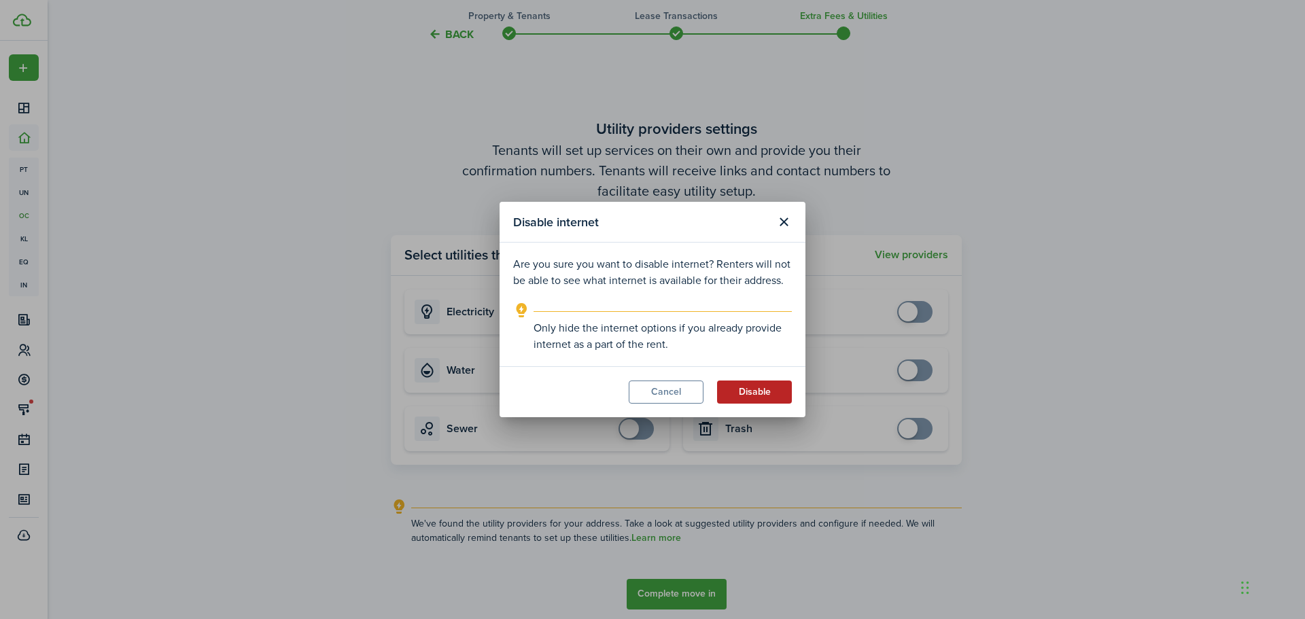
click at [752, 394] on button "Disable" at bounding box center [754, 392] width 75 height 23
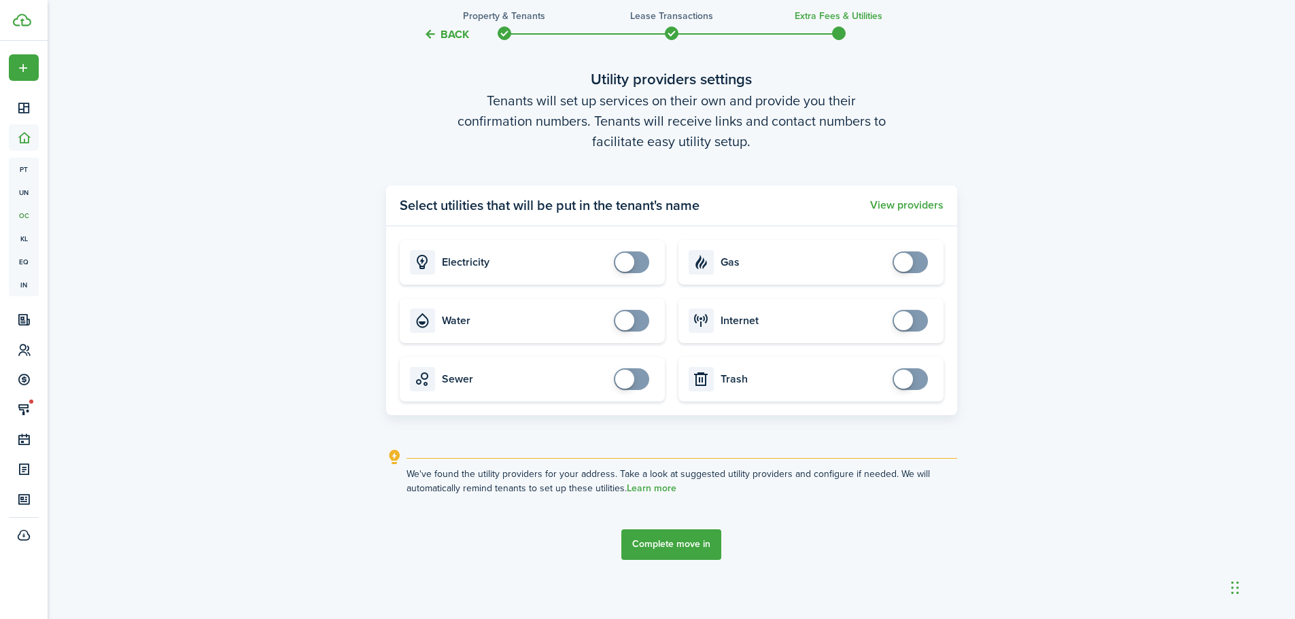
scroll to position [1857, 0]
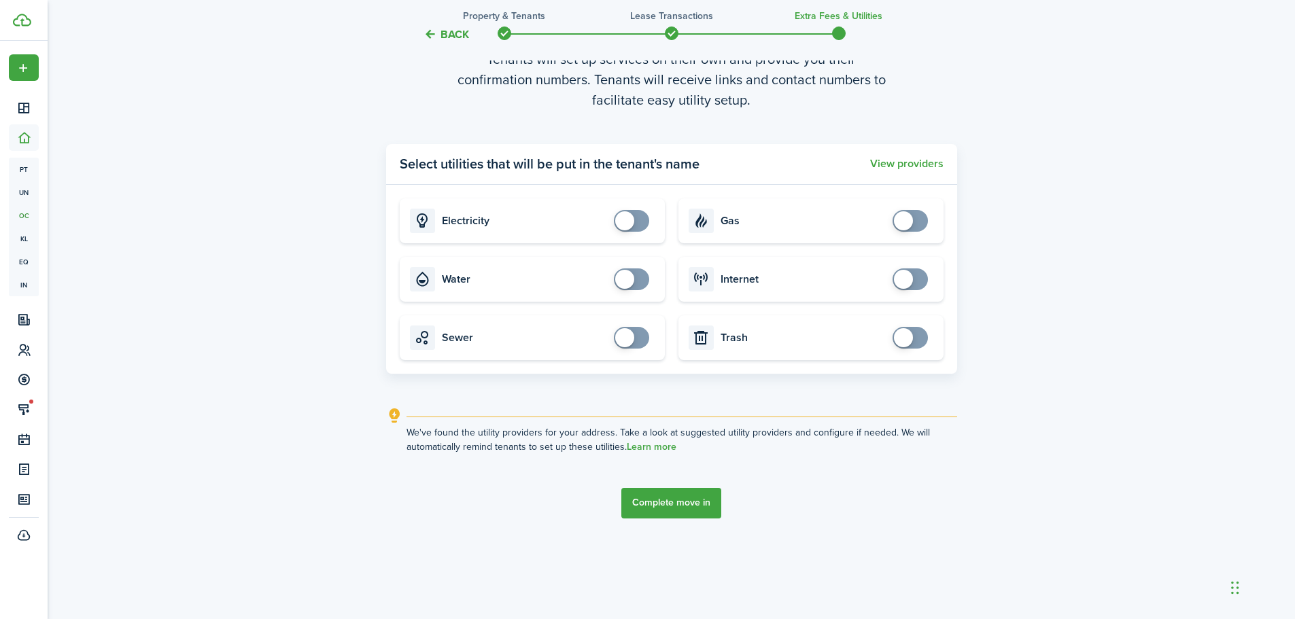
click at [652, 501] on button "Complete move in" at bounding box center [671, 503] width 100 height 31
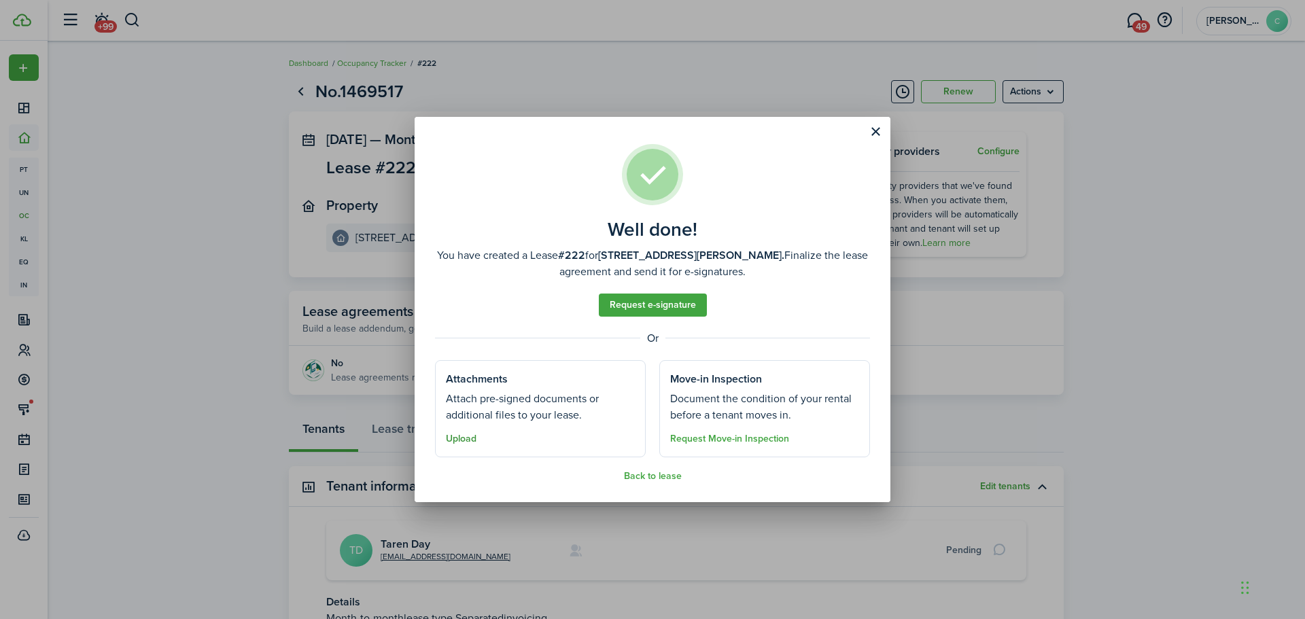
click at [454, 442] on button "Upload" at bounding box center [461, 439] width 31 height 11
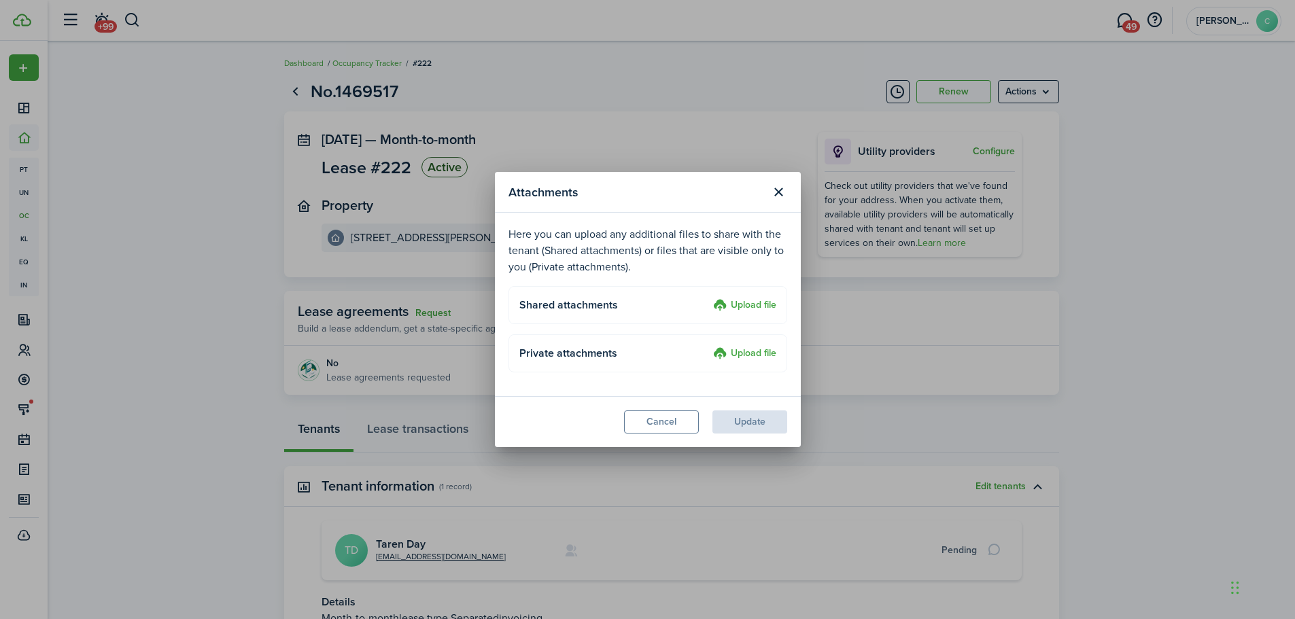
click at [755, 305] on label "Upload file" at bounding box center [744, 306] width 63 height 16
click at [708, 298] on input "Upload file" at bounding box center [708, 298] width 0 height 0
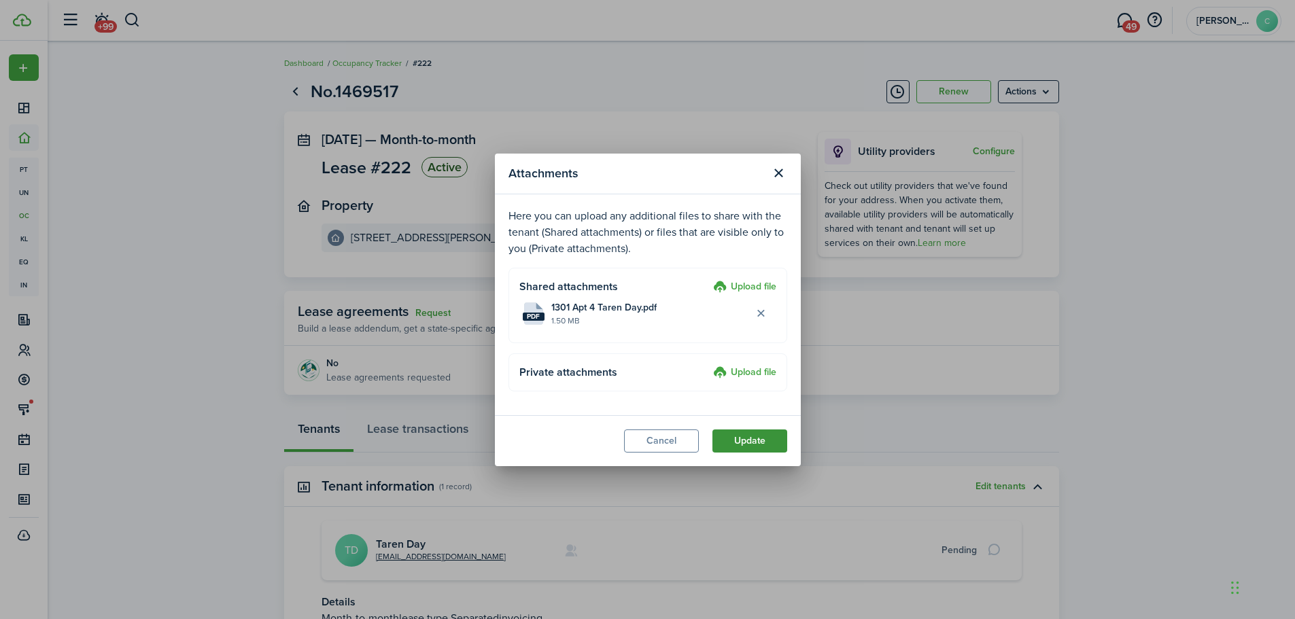
click at [759, 441] on button "Update" at bounding box center [749, 440] width 75 height 23
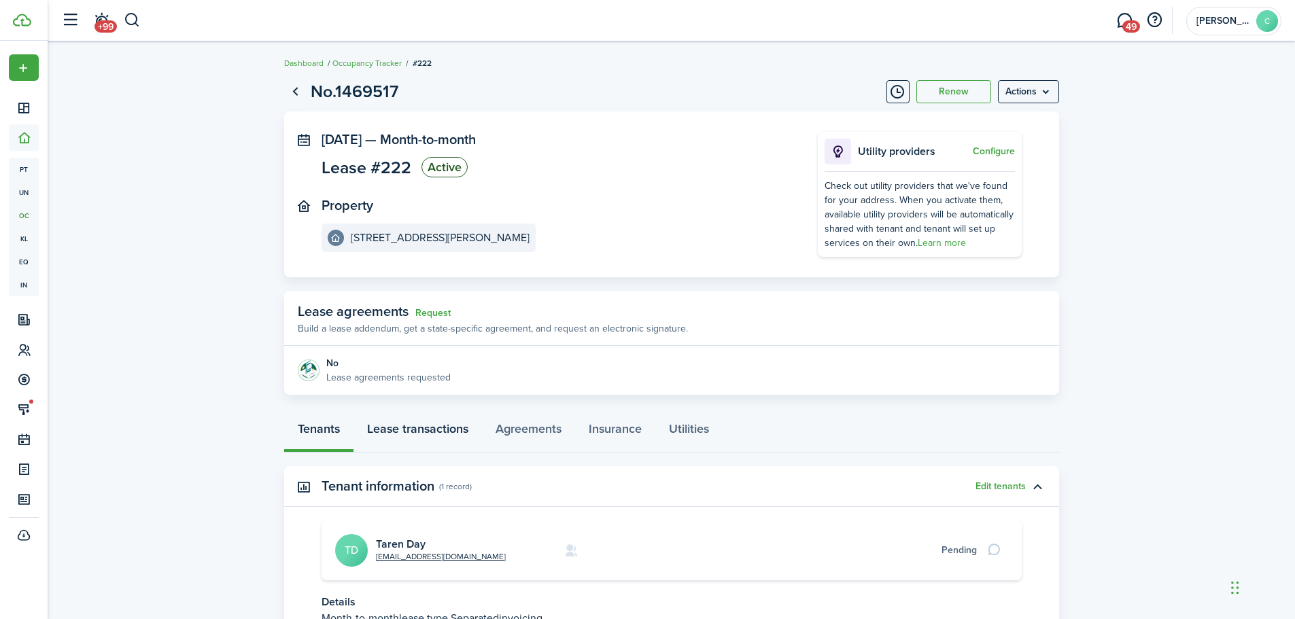
click at [407, 431] on link "Lease transactions" at bounding box center [417, 432] width 128 height 41
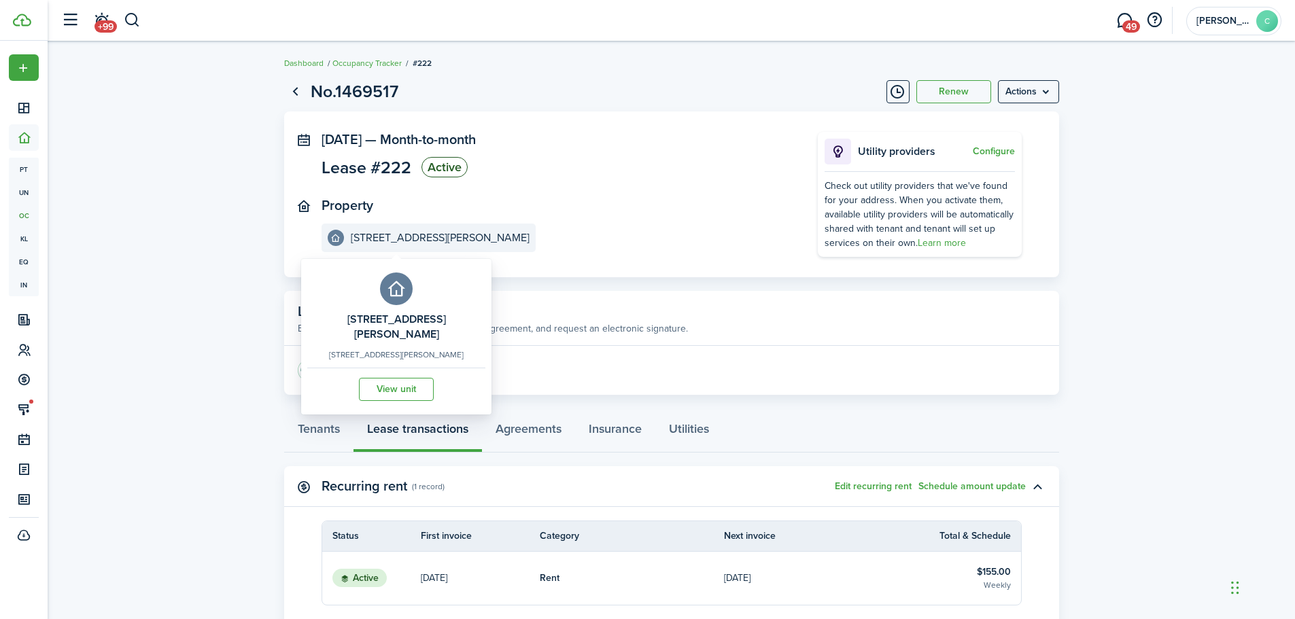
click at [406, 239] on e-details-info-title "[STREET_ADDRESS][PERSON_NAME]" at bounding box center [440, 238] width 179 height 12
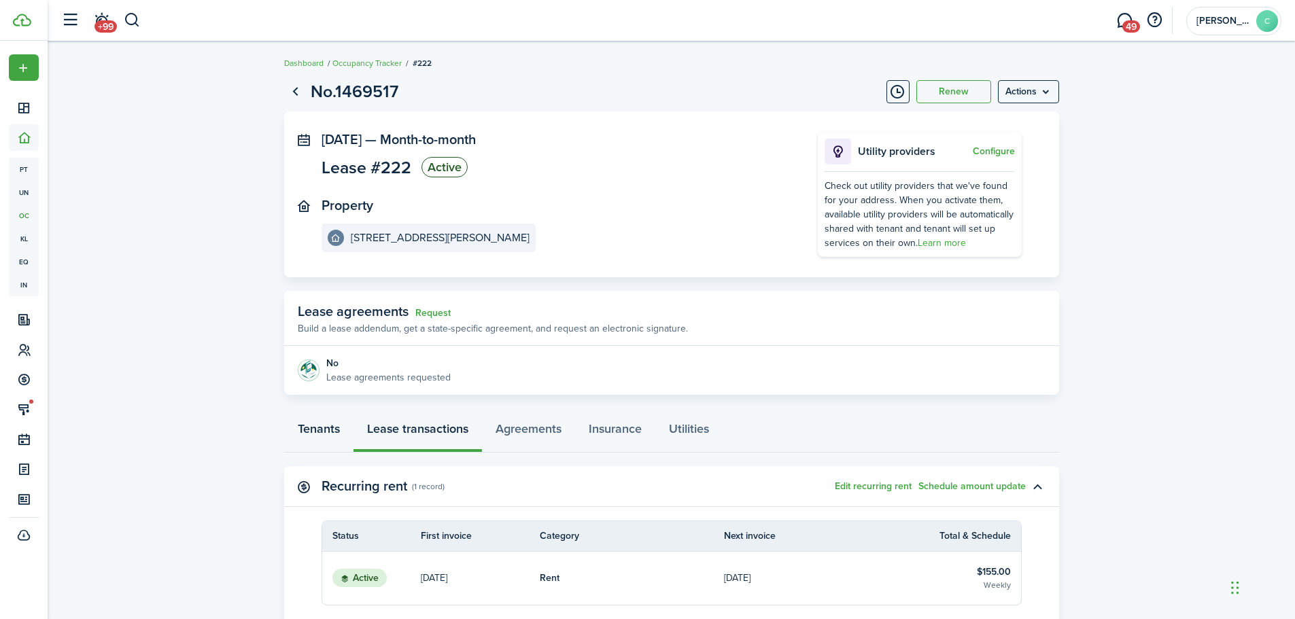
click at [327, 425] on link "Tenants" at bounding box center [318, 432] width 69 height 41
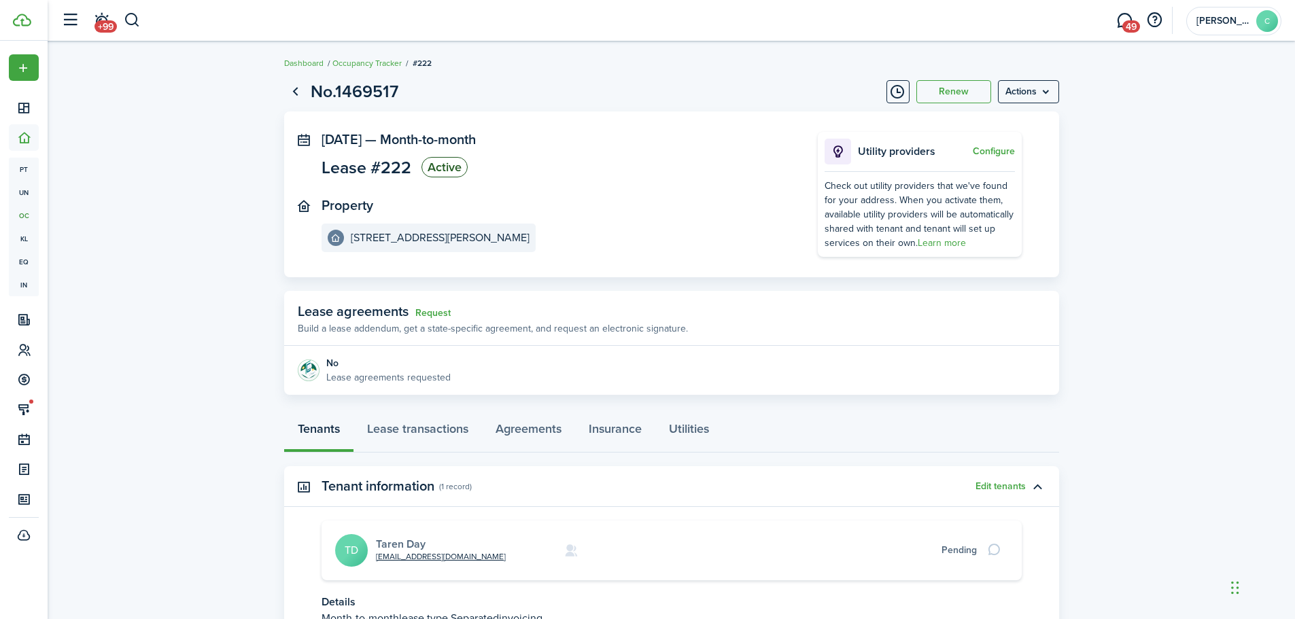
click at [399, 546] on link "Taren Day" at bounding box center [401, 544] width 50 height 16
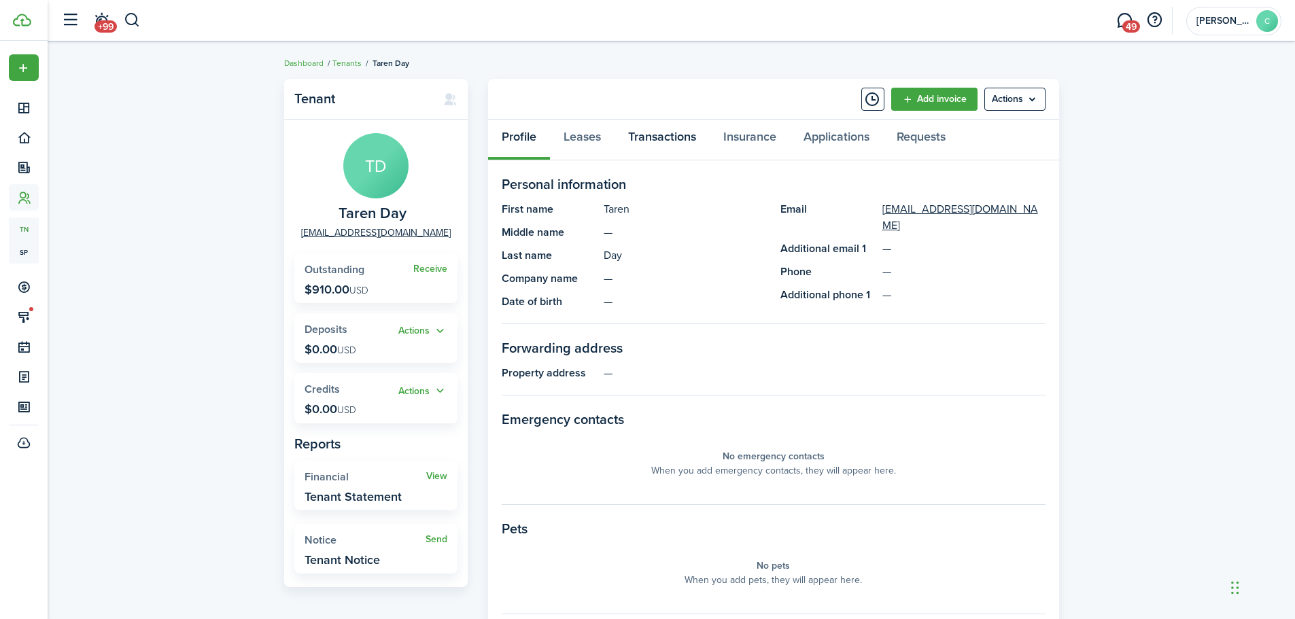
click at [682, 135] on link "Transactions" at bounding box center [661, 140] width 95 height 41
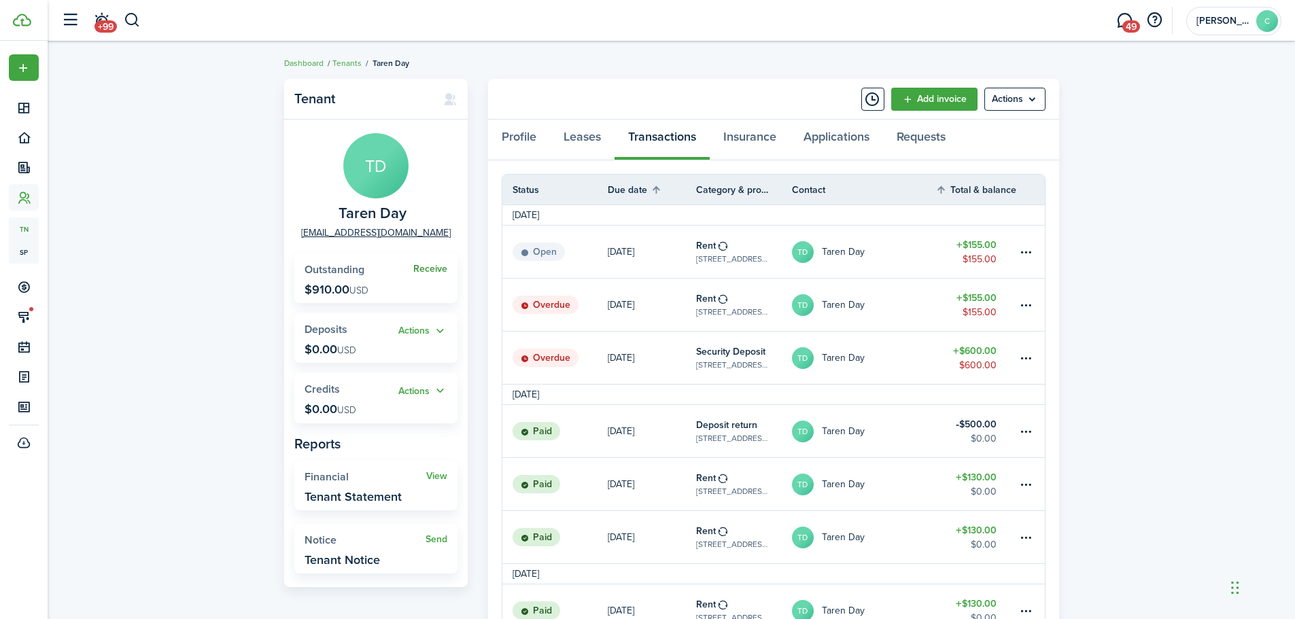
click at [429, 271] on link "Receive" at bounding box center [430, 269] width 34 height 11
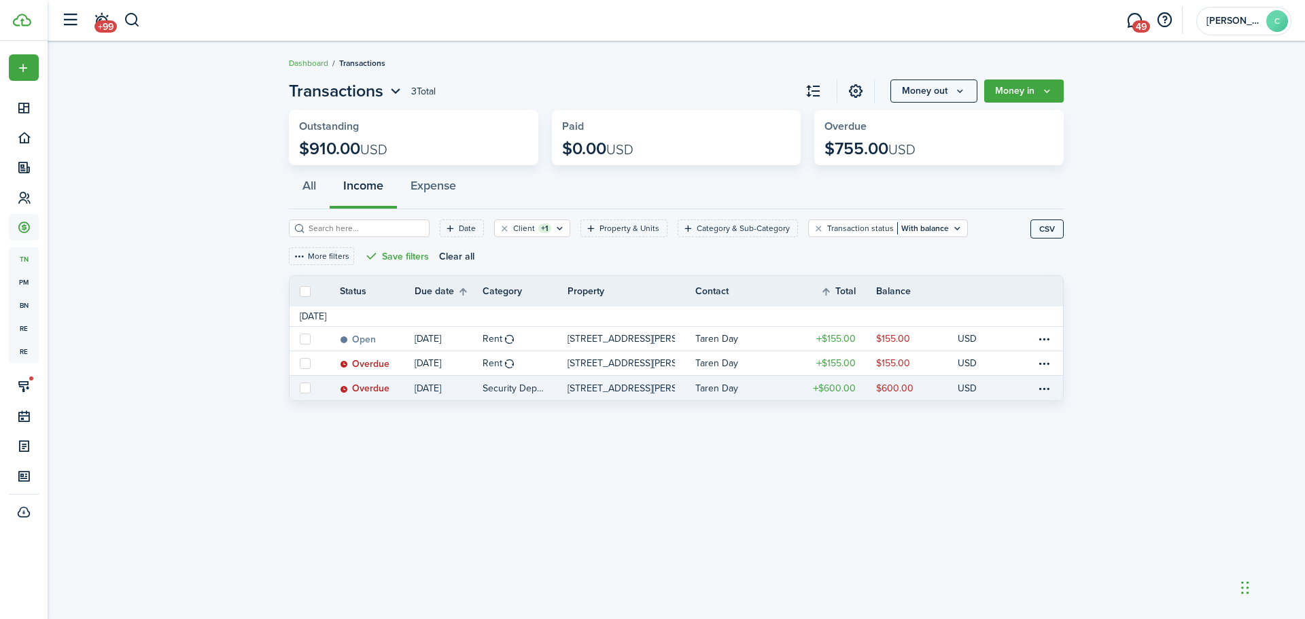
click at [302, 389] on label at bounding box center [305, 388] width 11 height 11
click at [300, 389] on input "checkbox" at bounding box center [299, 388] width 1 height 1
checkbox input "true"
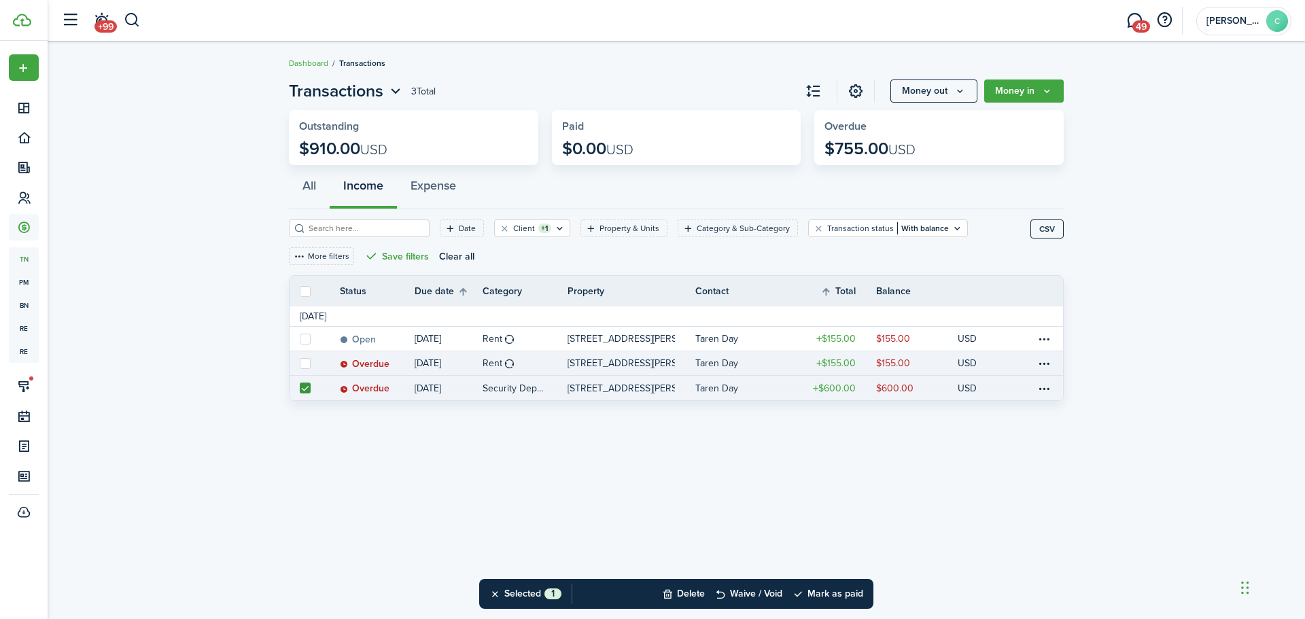
click at [303, 363] on label at bounding box center [305, 363] width 11 height 11
click at [300, 363] on input "checkbox" at bounding box center [299, 363] width 1 height 1
checkbox input "true"
click at [840, 595] on button "Mark as paid" at bounding box center [827, 594] width 71 height 30
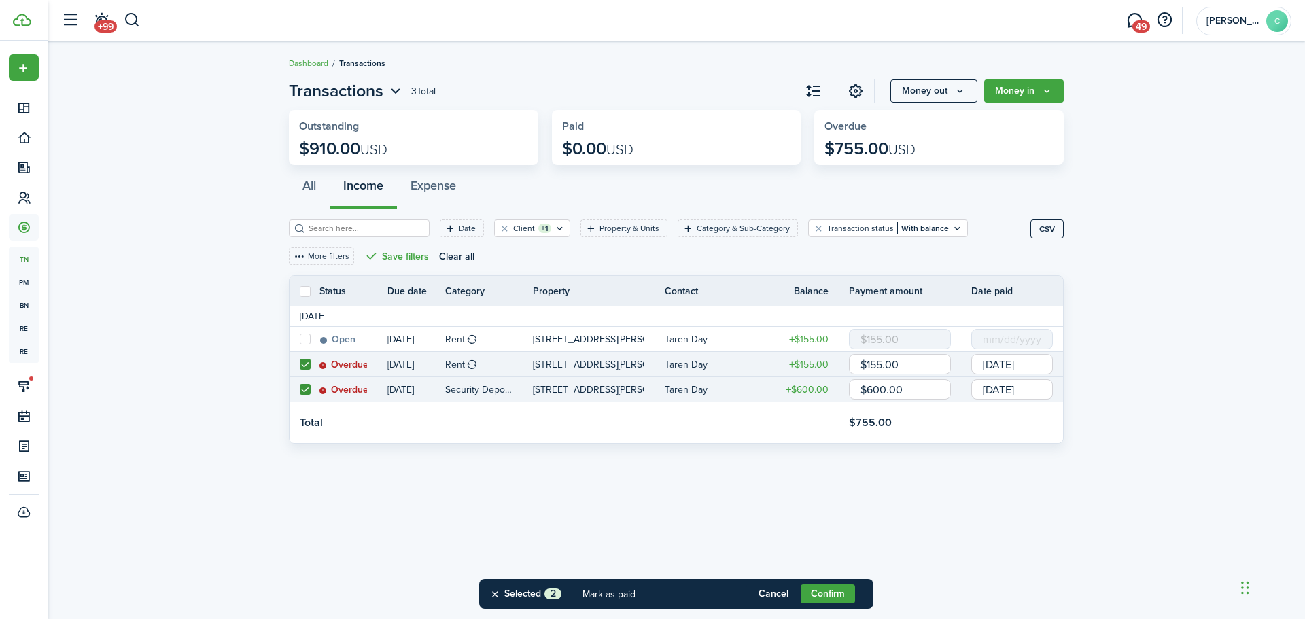
click at [1049, 364] on input "[DATE]" at bounding box center [1012, 364] width 82 height 20
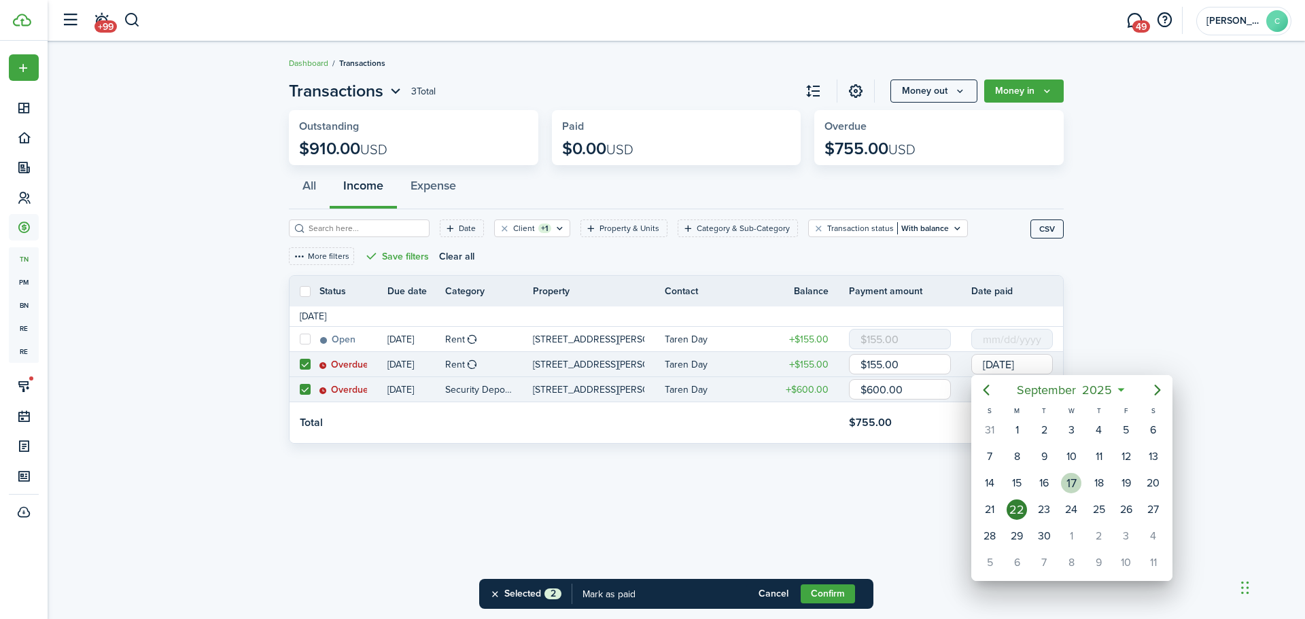
click at [1070, 482] on div "17" at bounding box center [1071, 483] width 20 height 20
type input "[DATE]"
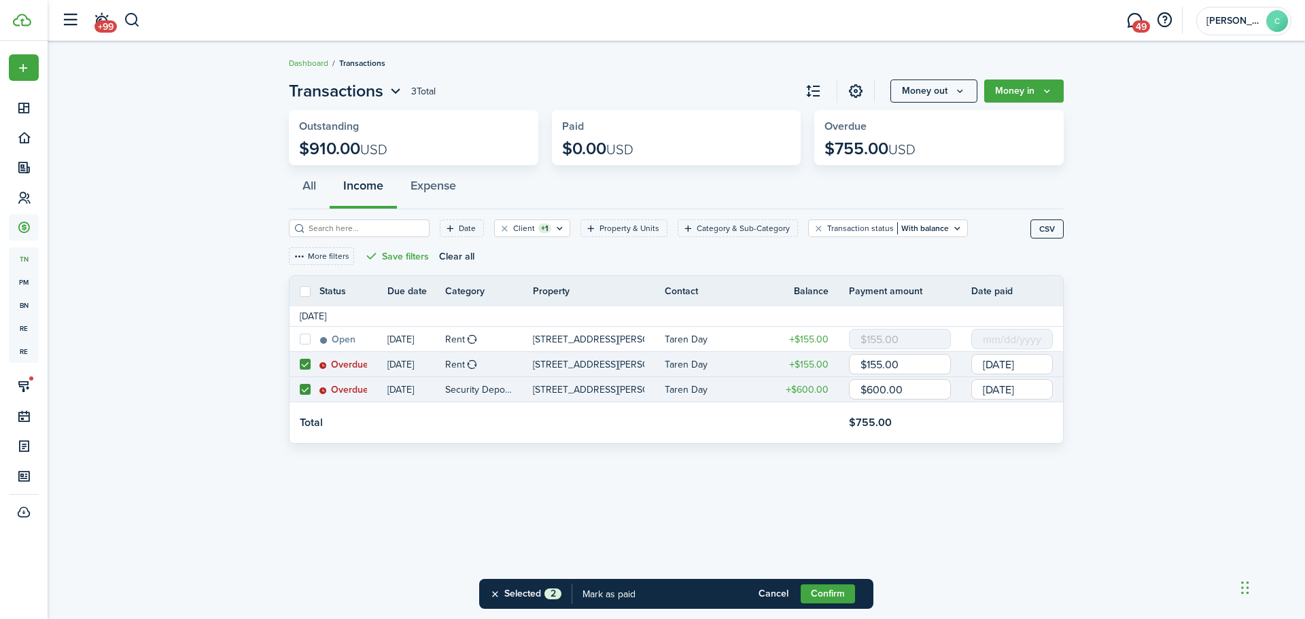
click at [1046, 387] on input "[DATE]" at bounding box center [1012, 389] width 82 height 20
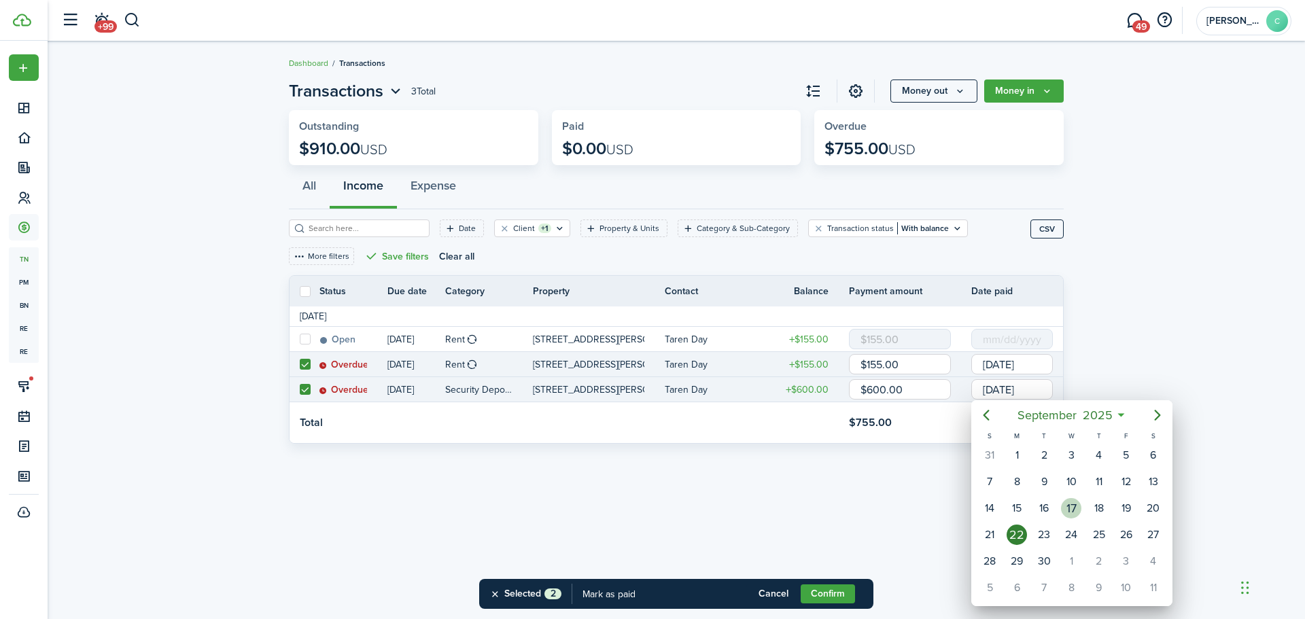
click at [1071, 503] on div "17" at bounding box center [1071, 508] width 20 height 20
type input "[DATE]"
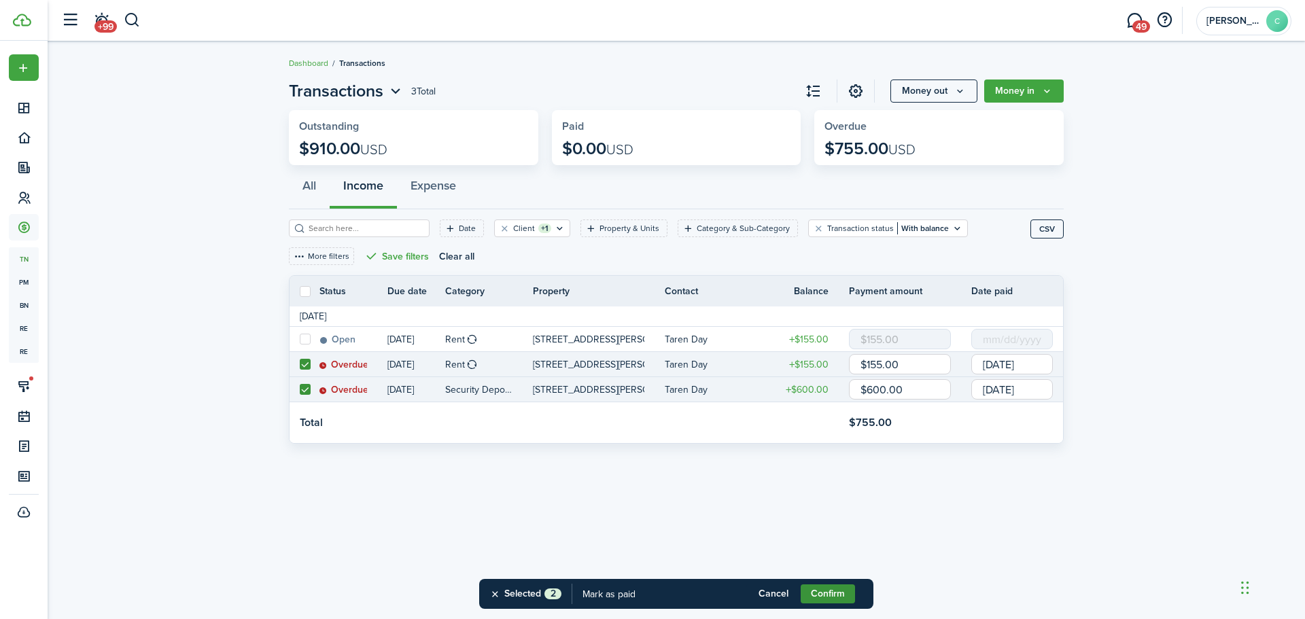
click at [835, 595] on button "Confirm" at bounding box center [828, 593] width 54 height 19
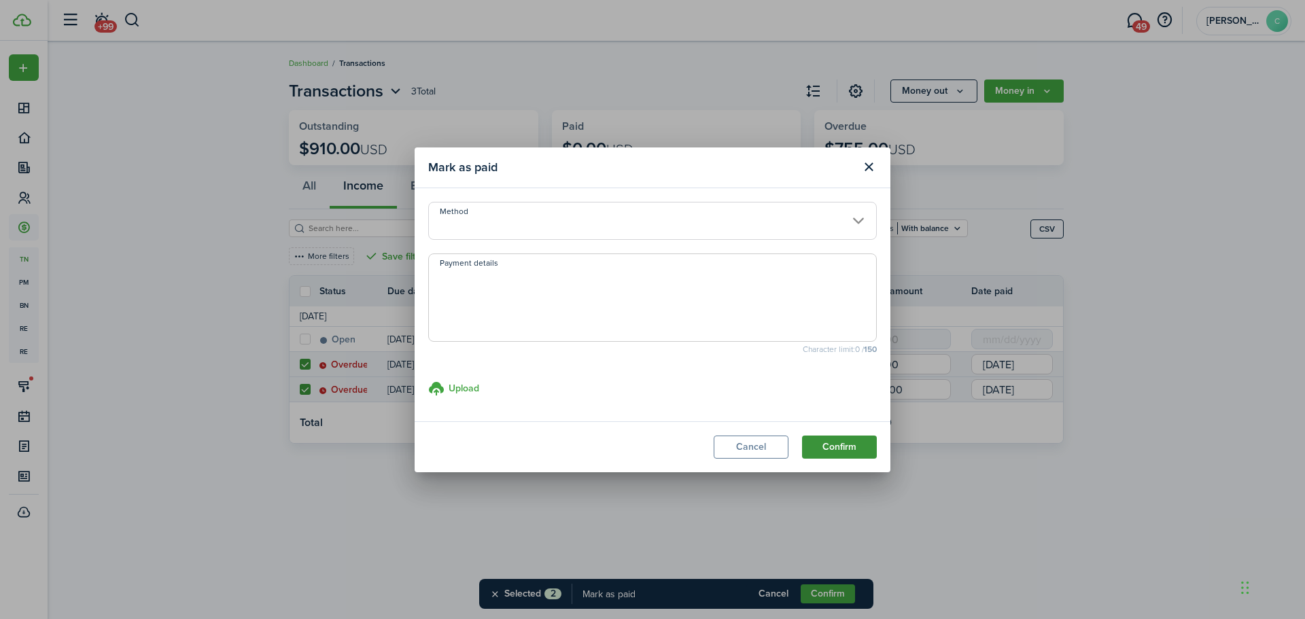
click at [831, 445] on button "Confirm" at bounding box center [839, 447] width 75 height 23
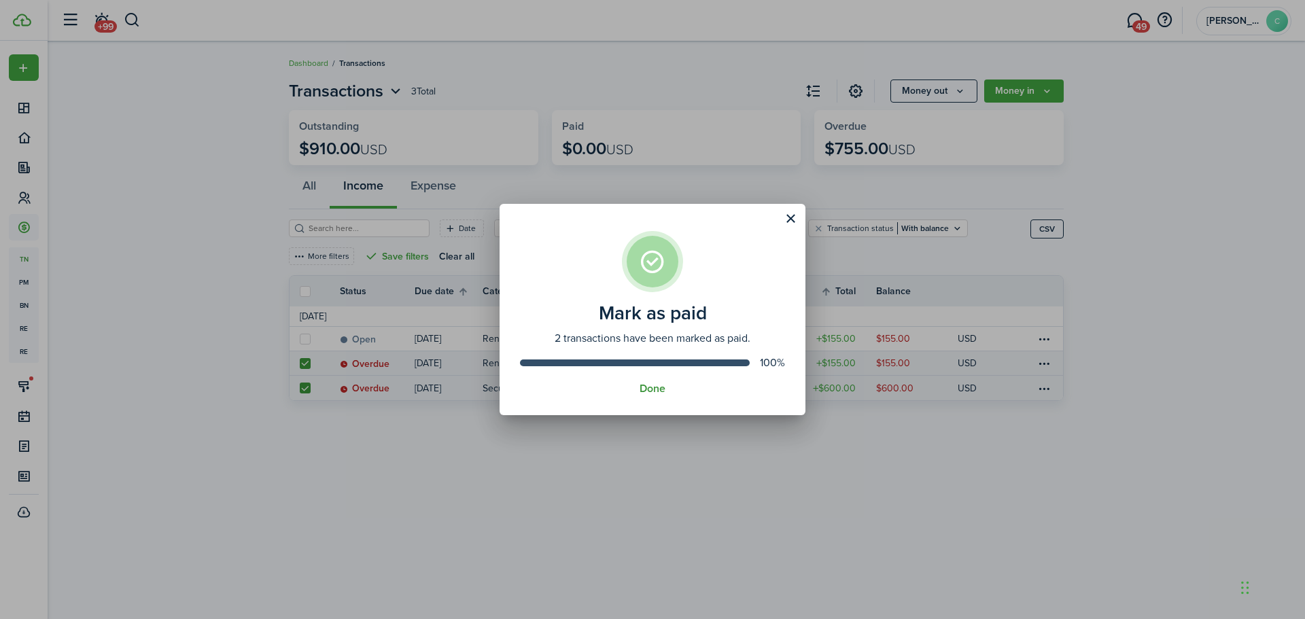
click at [648, 389] on button "Done" at bounding box center [652, 389] width 26 height 12
